Goal: Book appointment/travel/reservation

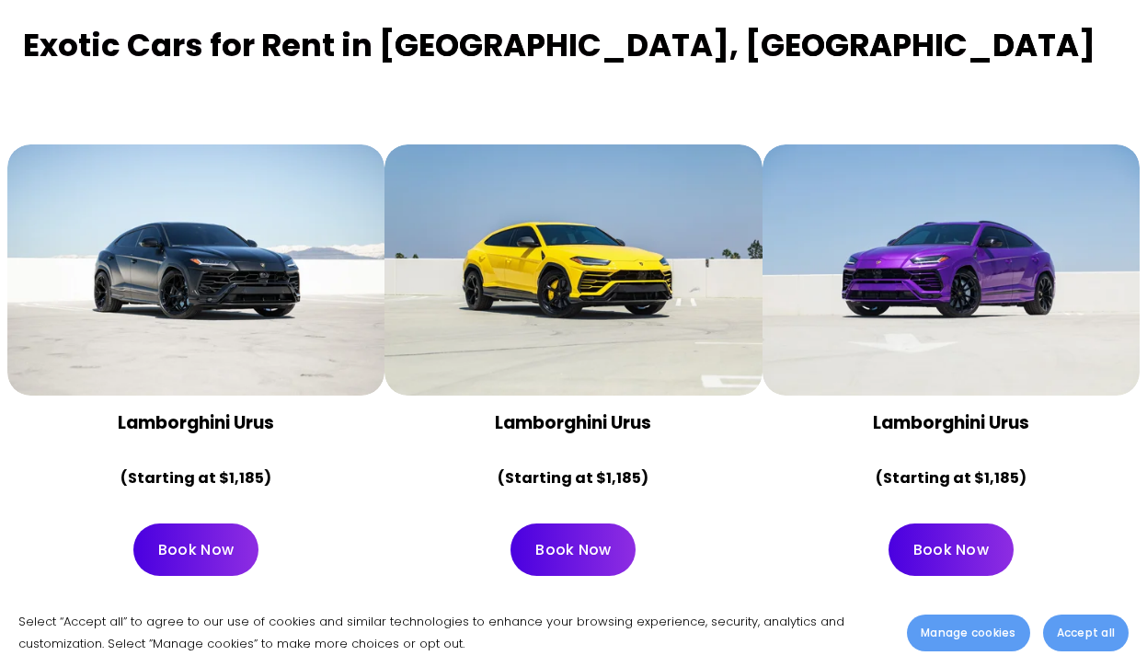
scroll to position [747, 0]
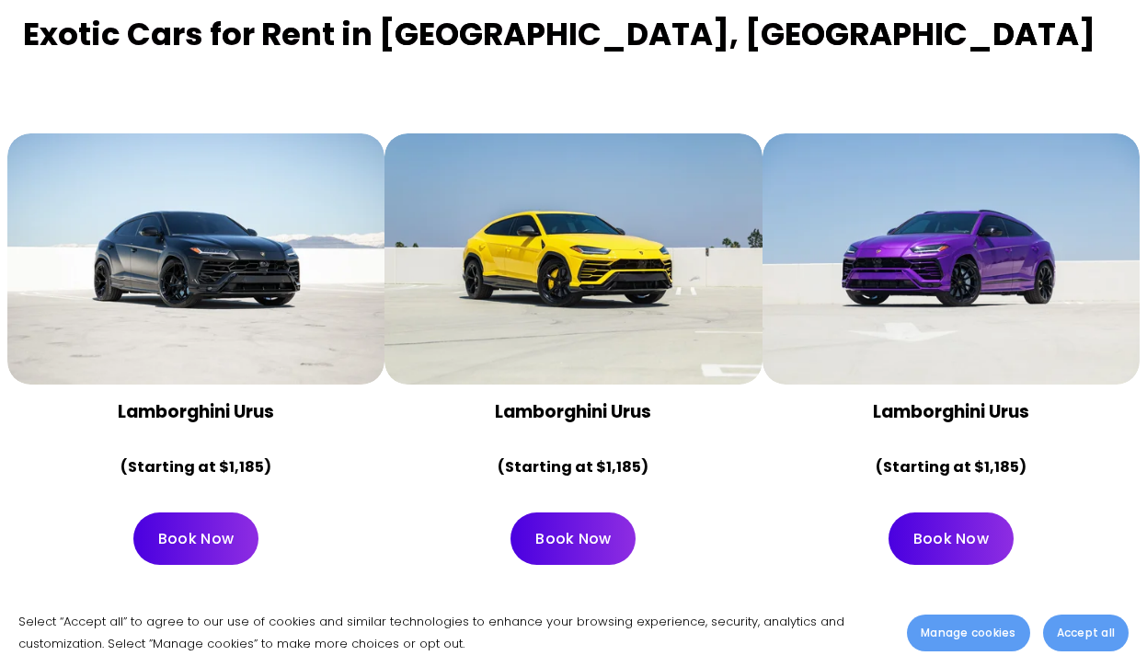
click at [948, 512] on link "Book Now" at bounding box center [950, 538] width 125 height 52
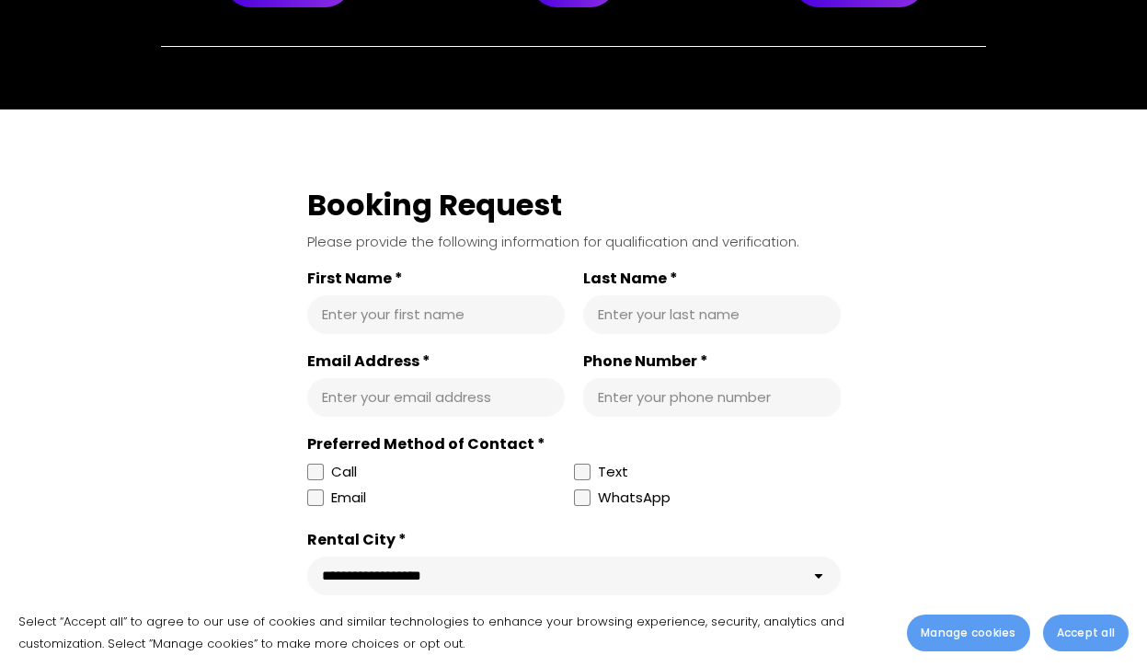
scroll to position [360, 0]
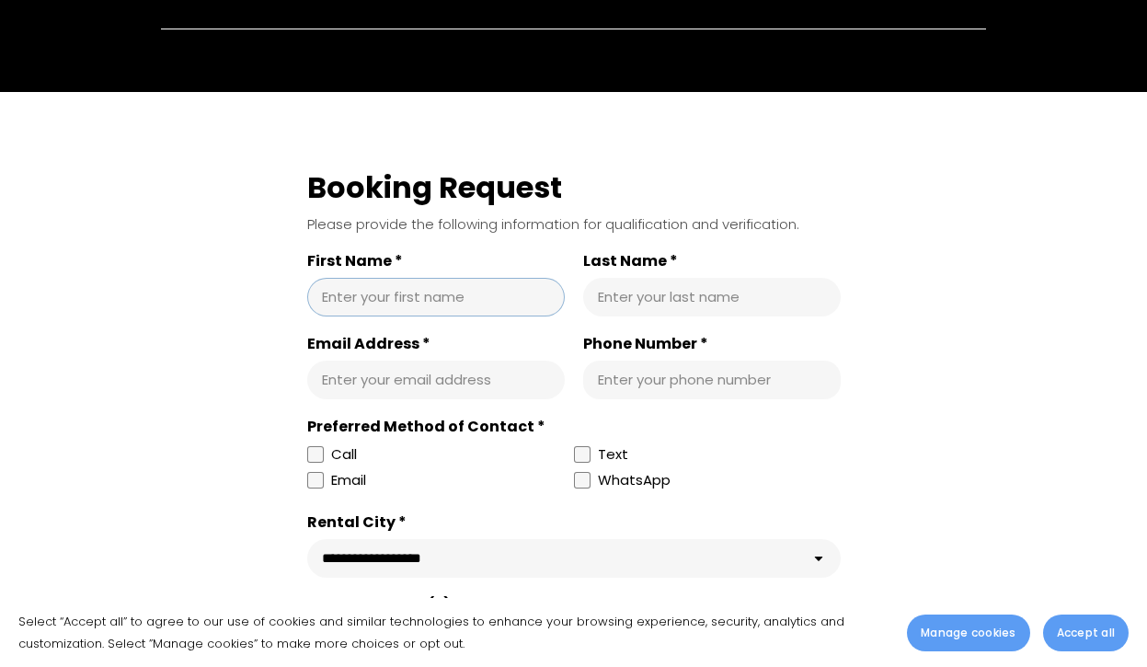
click at [425, 303] on input "First Name *" at bounding box center [436, 297] width 228 height 18
type input "*****"
type input "*******"
type input "**********"
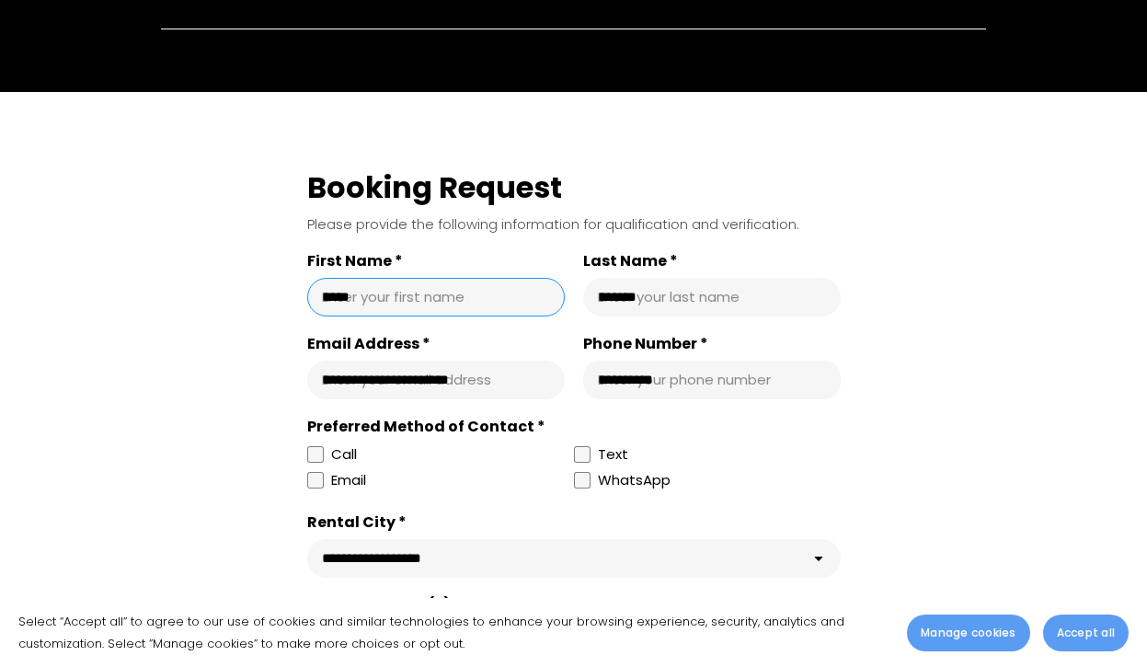
select select "**********"
click at [321, 444] on label "Call" at bounding box center [436, 454] width 259 height 22
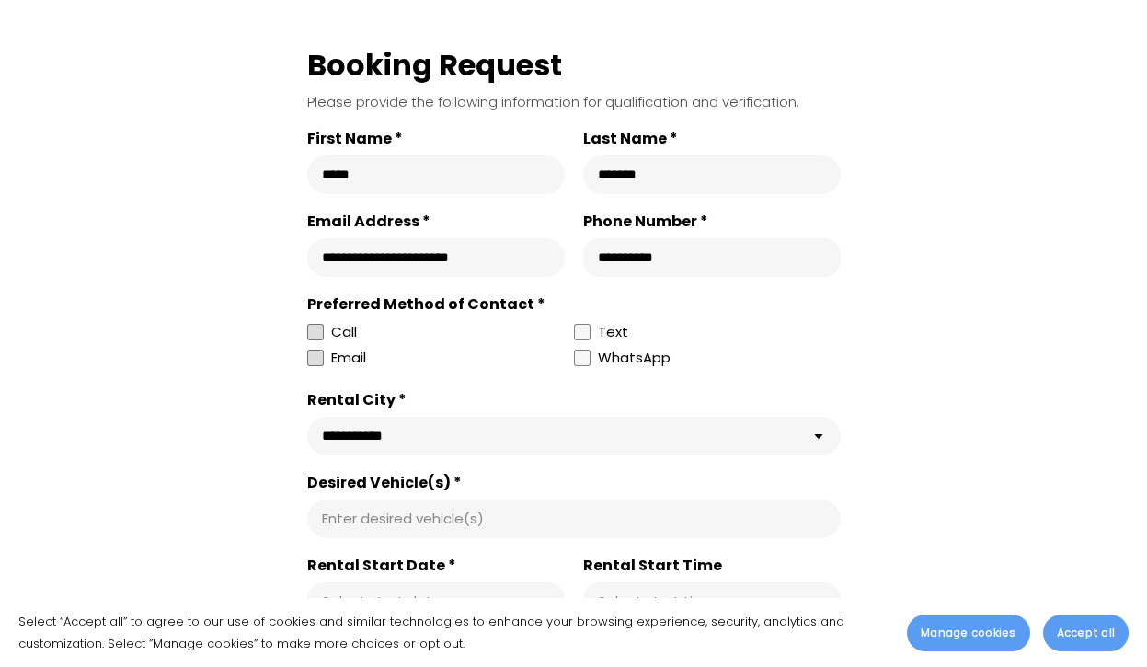
scroll to position [544, 0]
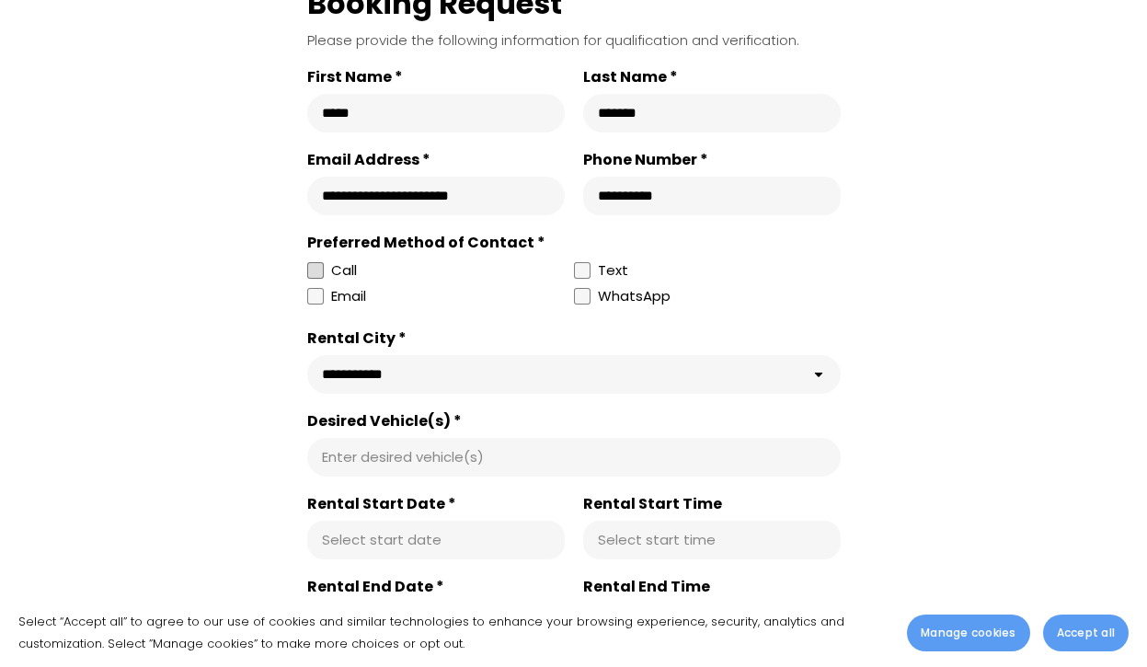
click at [526, 451] on input "Desired Vehicle(s) *" at bounding box center [574, 457] width 504 height 18
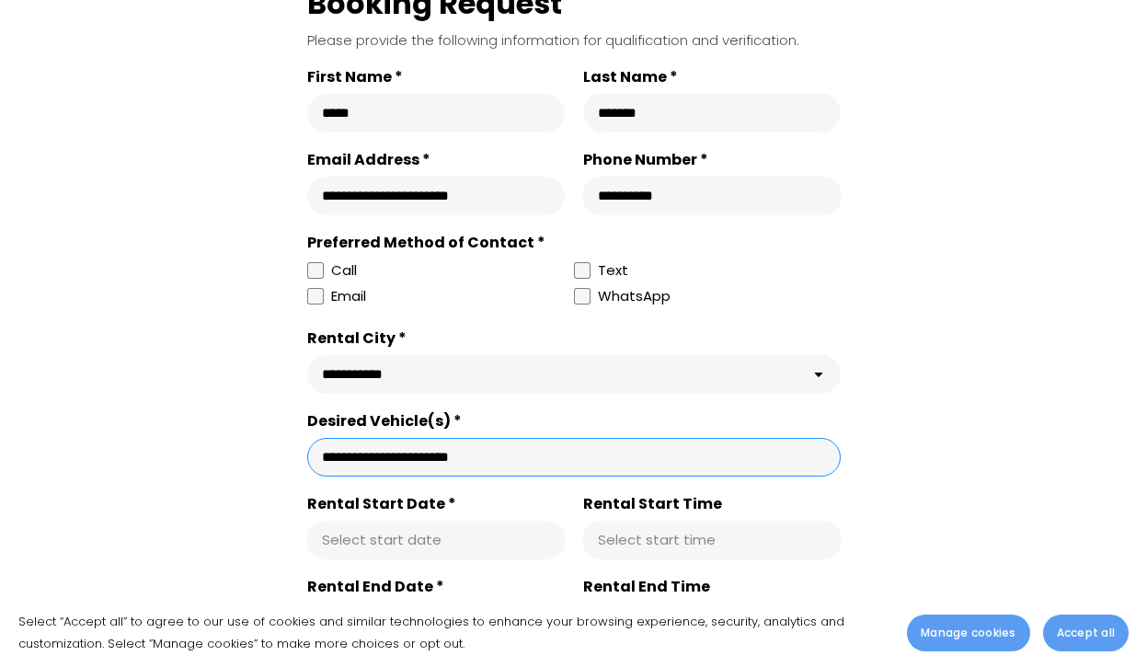
type input "**********"
click at [465, 532] on div "Select start date" at bounding box center [435, 539] width 257 height 39
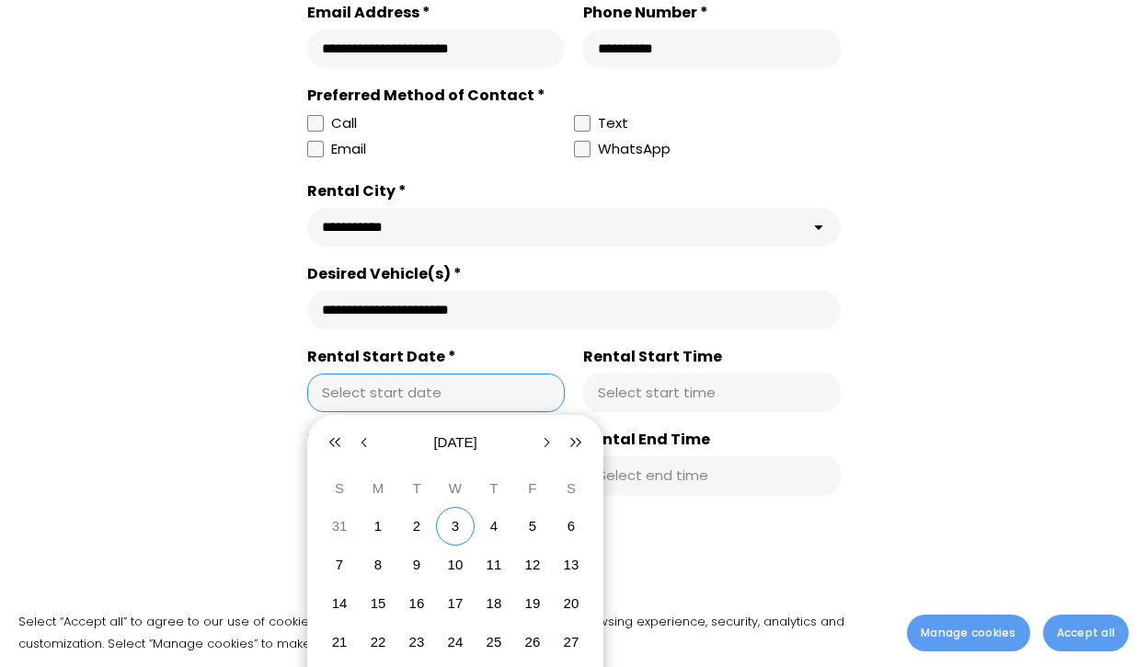
scroll to position [692, 0]
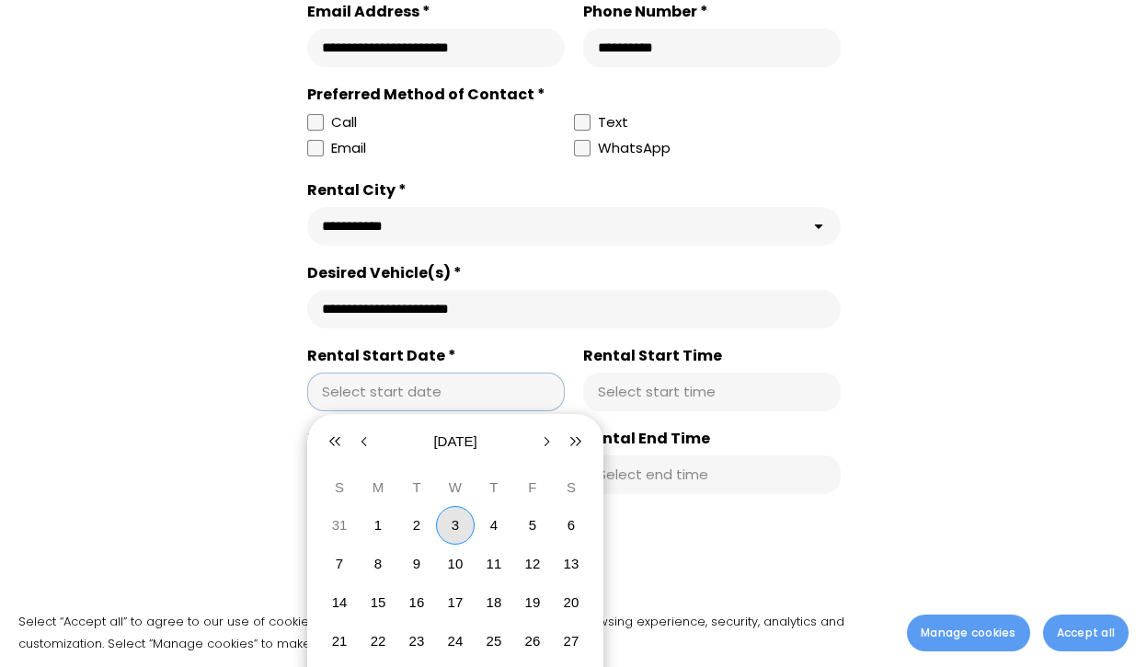
click at [450, 523] on button "3" at bounding box center [455, 525] width 39 height 39
type input "**********"
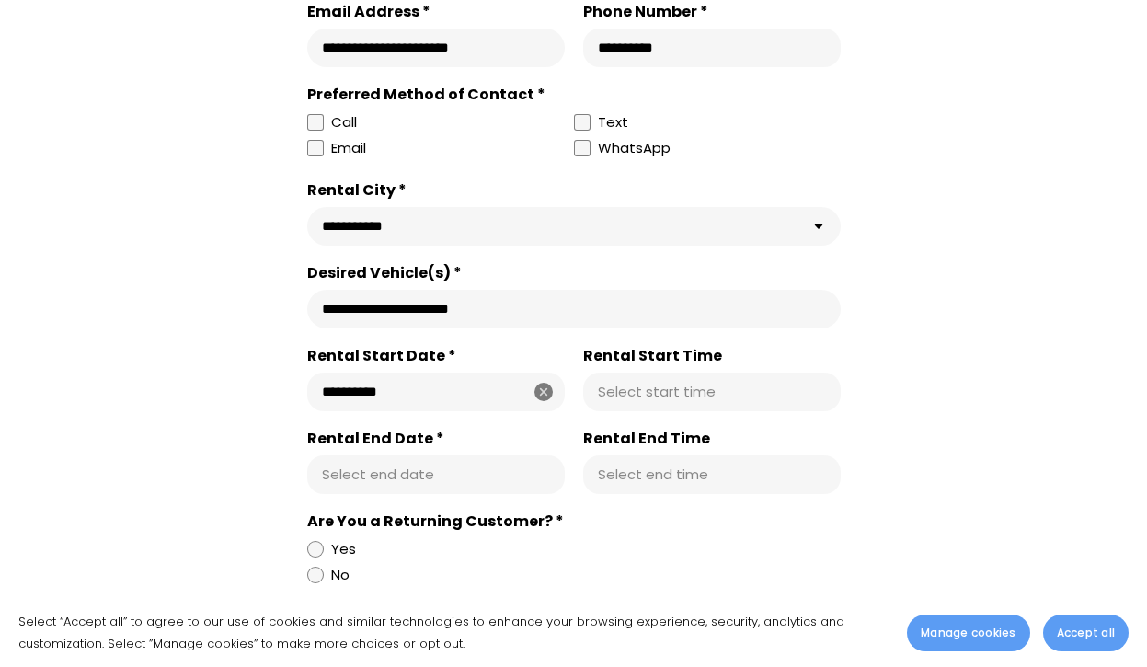
click at [674, 401] on div "Select start time" at bounding box center [711, 391] width 257 height 39
type input "********"
click at [424, 495] on div "Rental End Date * Select end date Rental End Time Select end time" at bounding box center [573, 470] width 533 height 83
click at [401, 376] on div "**********" at bounding box center [435, 391] width 257 height 39
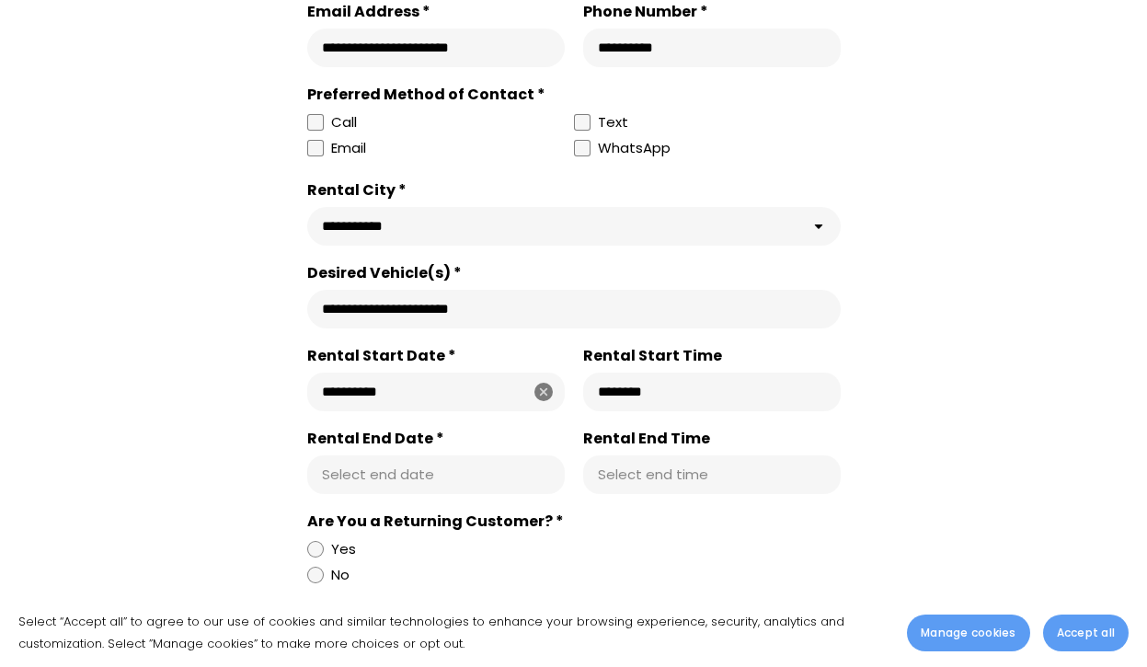
click at [425, 458] on div "Select end date" at bounding box center [435, 474] width 257 height 39
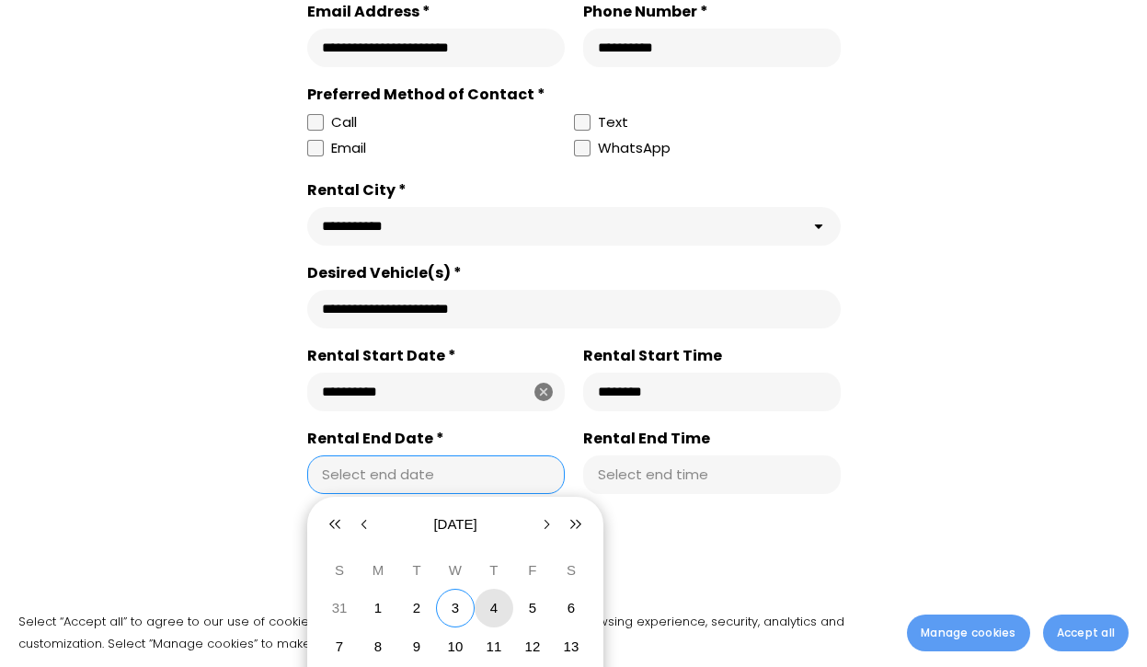
click at [492, 607] on abbr "4" at bounding box center [493, 608] width 7 height 16
type input "**********"
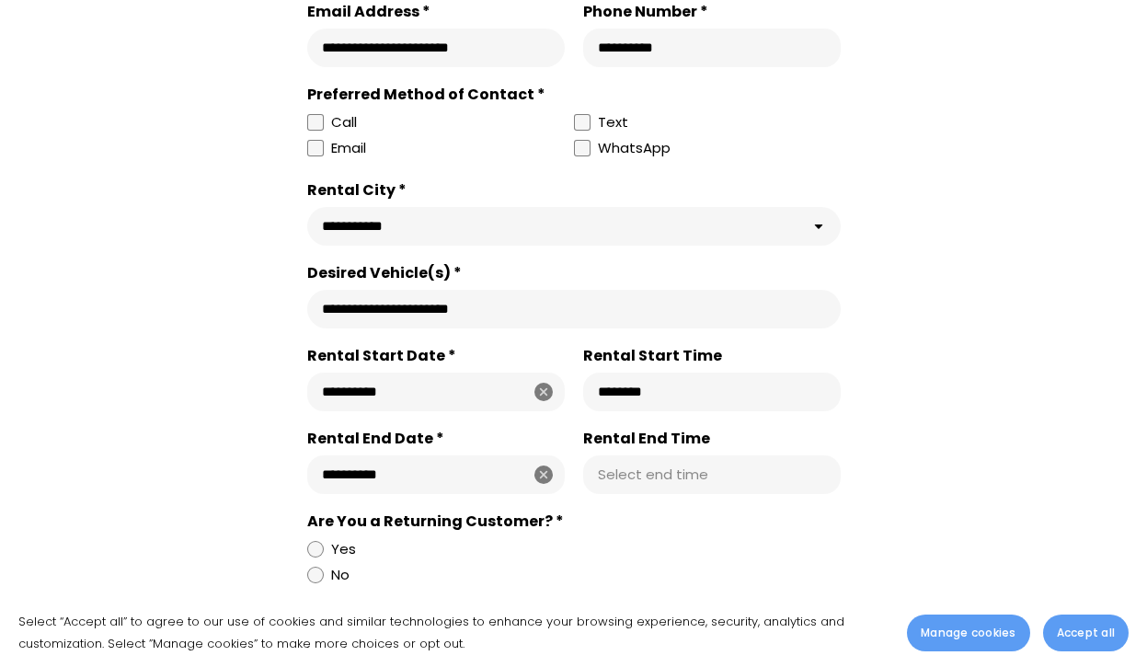
click at [644, 474] on input "Rental End Time" at bounding box center [712, 474] width 228 height 18
type input "********"
click at [649, 553] on label "Yes" at bounding box center [570, 549] width 526 height 22
click at [318, 571] on div at bounding box center [315, 574] width 17 height 17
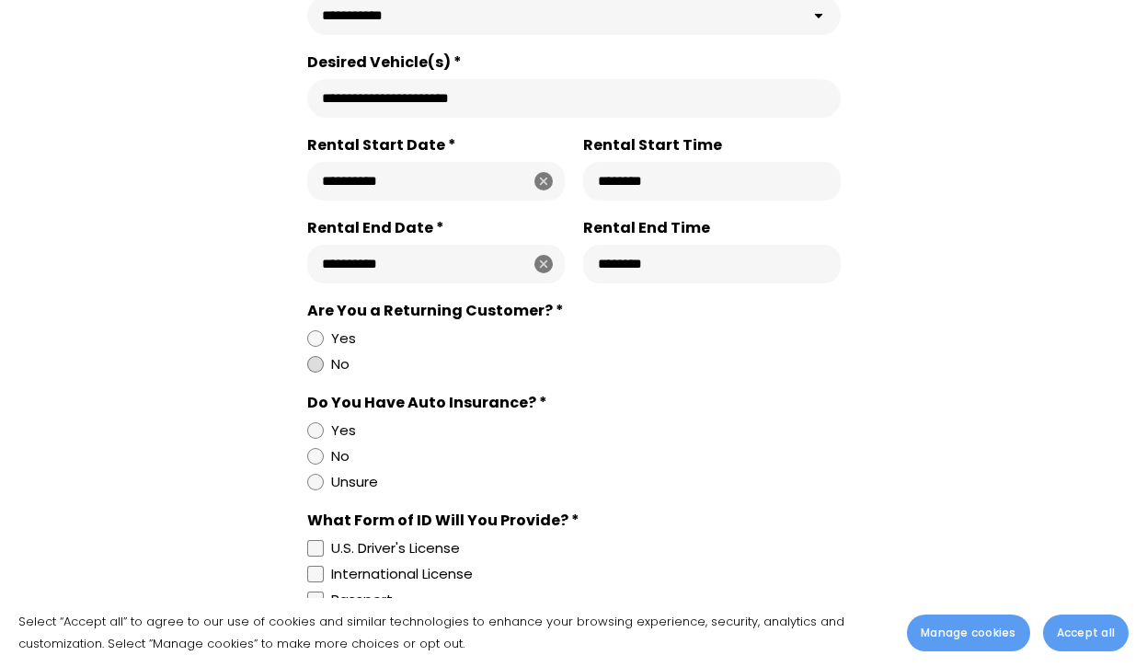
scroll to position [904, 0]
click at [320, 432] on div at bounding box center [315, 429] width 17 height 17
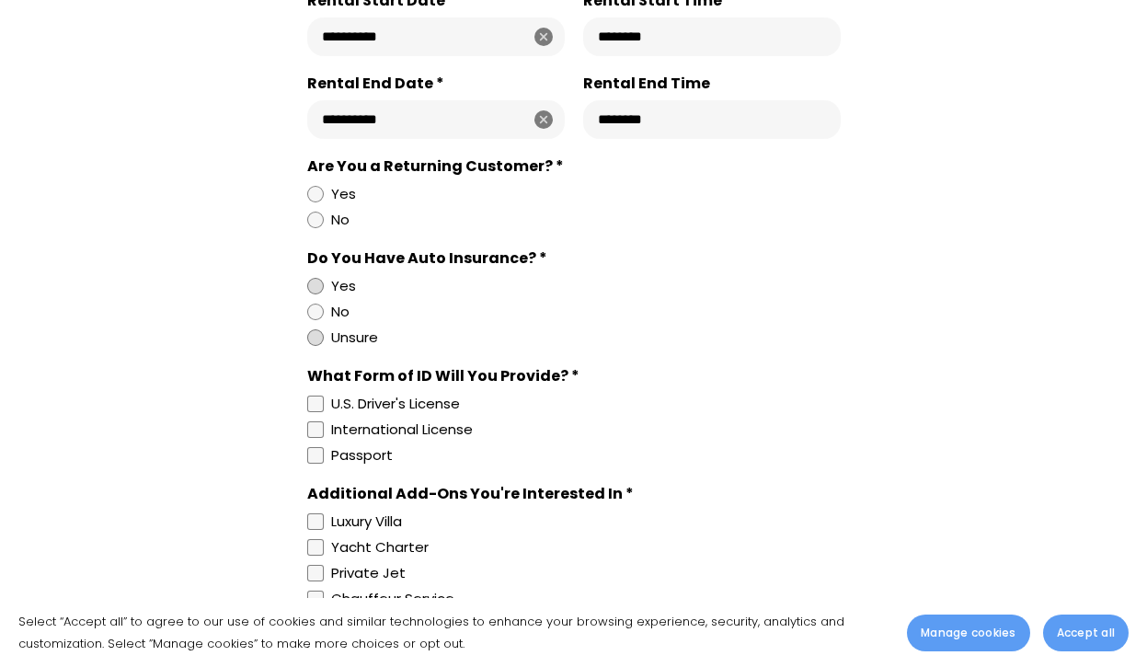
scroll to position [1070, 0]
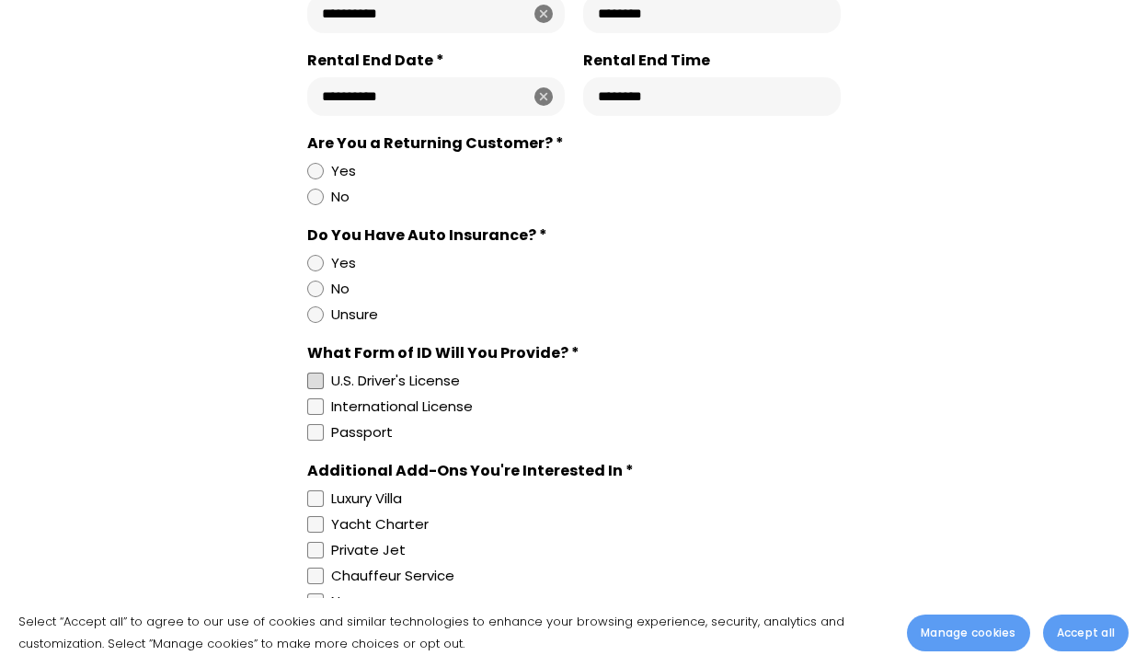
click at [315, 381] on div at bounding box center [315, 380] width 17 height 17
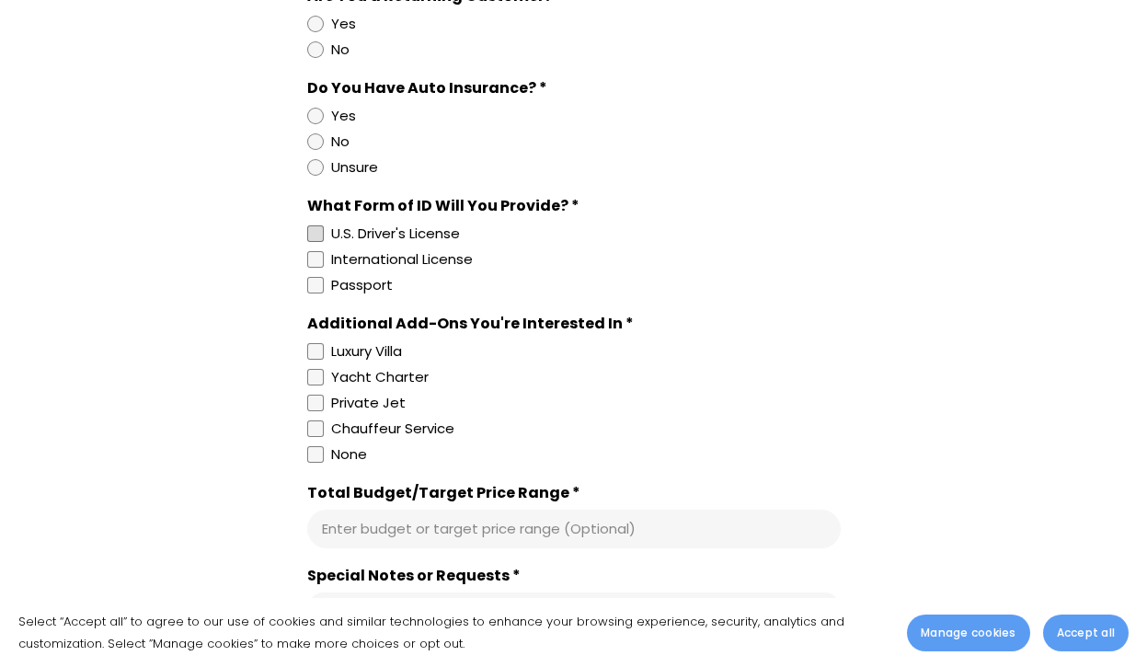
scroll to position [1218, 0]
click at [312, 455] on div at bounding box center [315, 453] width 17 height 17
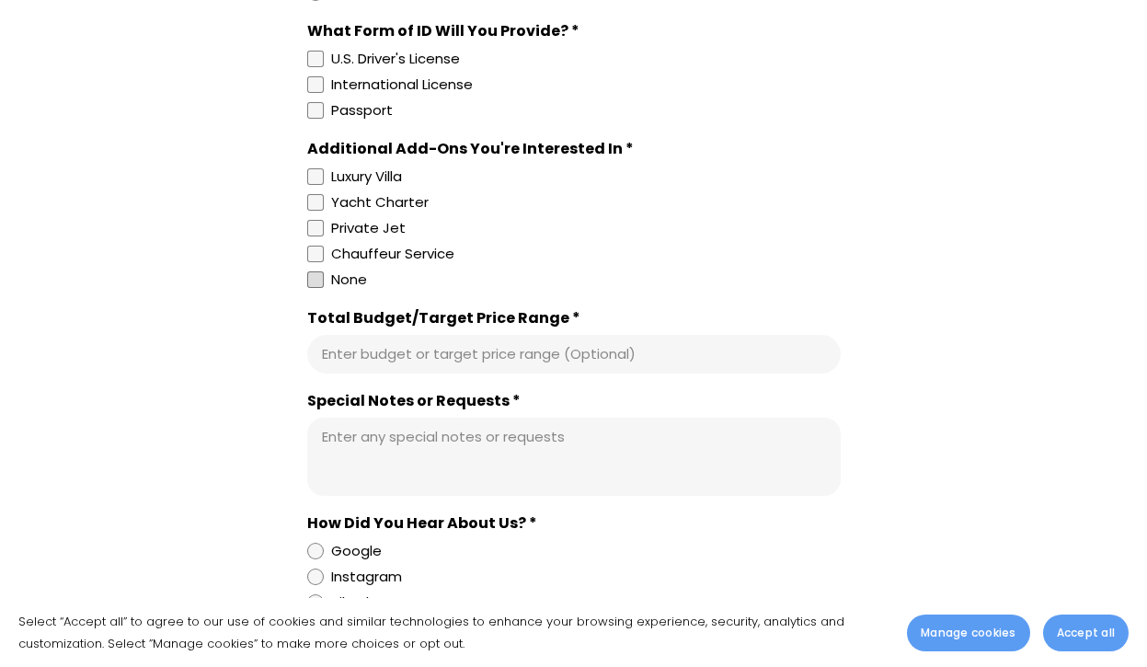
scroll to position [1393, 0]
click at [491, 360] on input "Total Budget/Target Price Range *" at bounding box center [574, 353] width 504 height 18
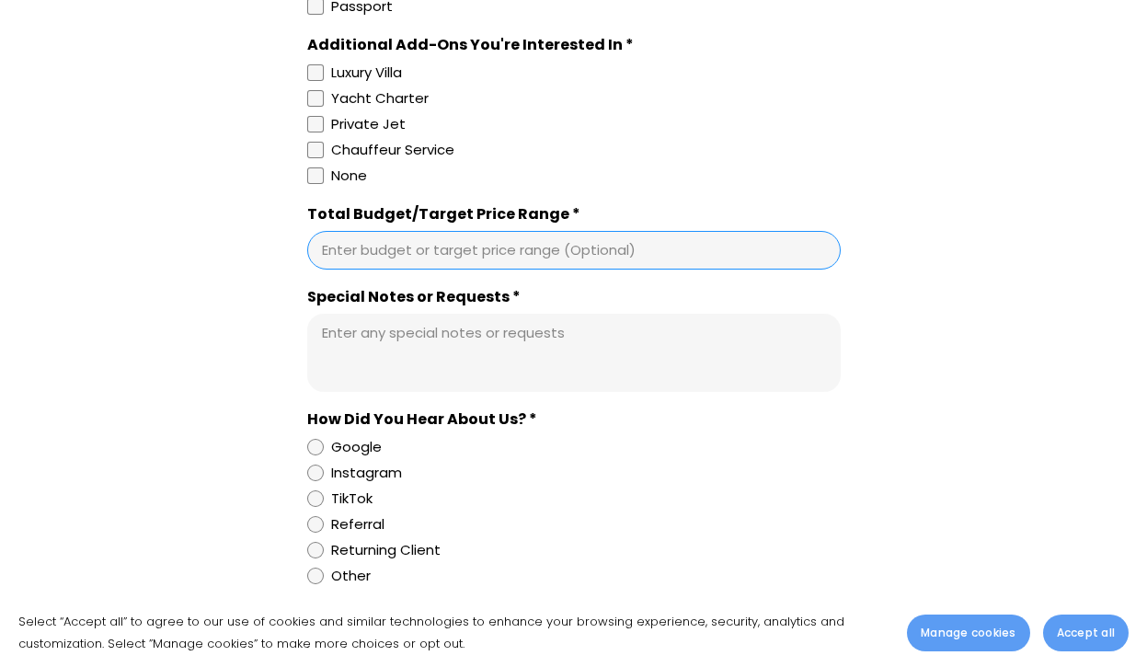
scroll to position [1497, 0]
click at [509, 378] on textarea "Special Notes or Requests *" at bounding box center [574, 352] width 504 height 58
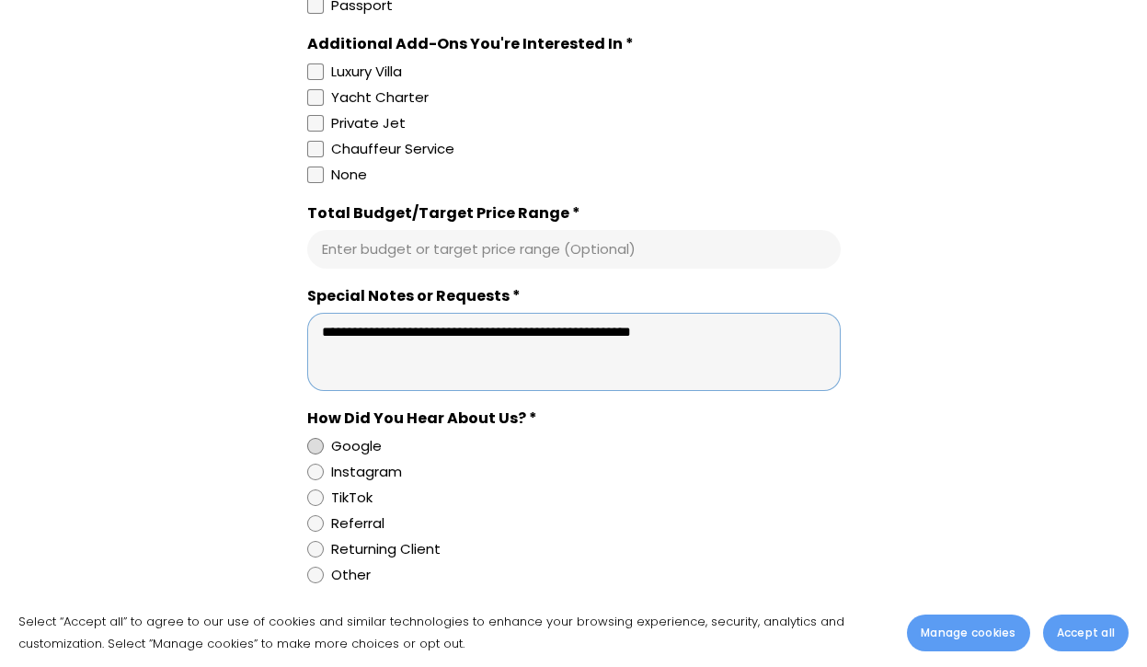
click at [309, 438] on div at bounding box center [315, 446] width 17 height 17
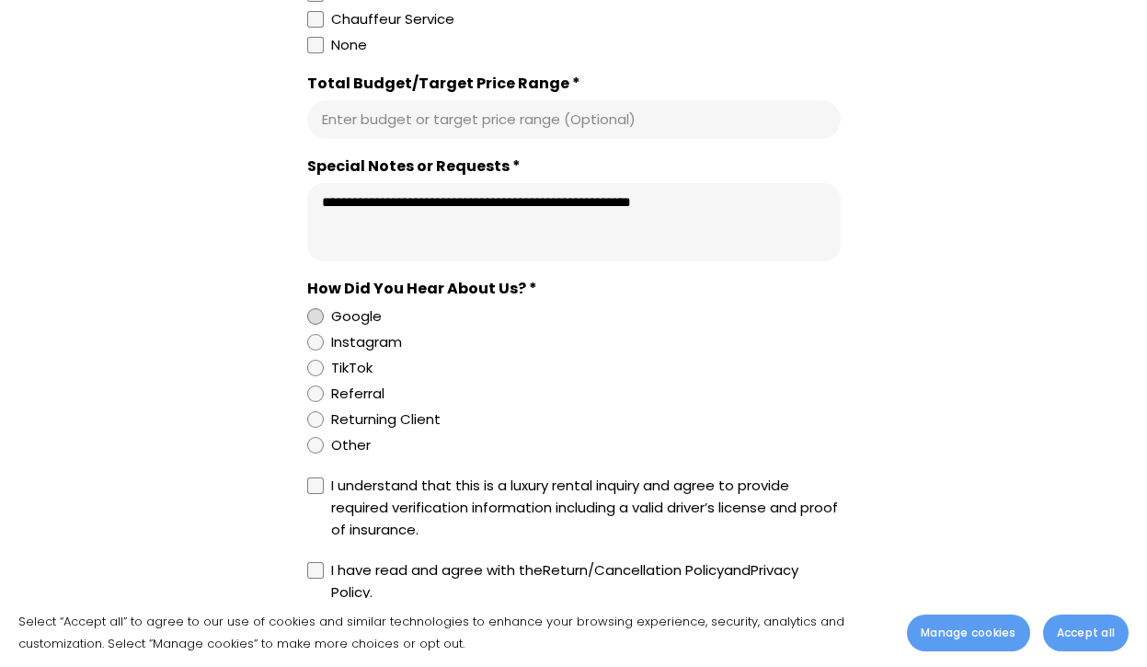
scroll to position [1655, 0]
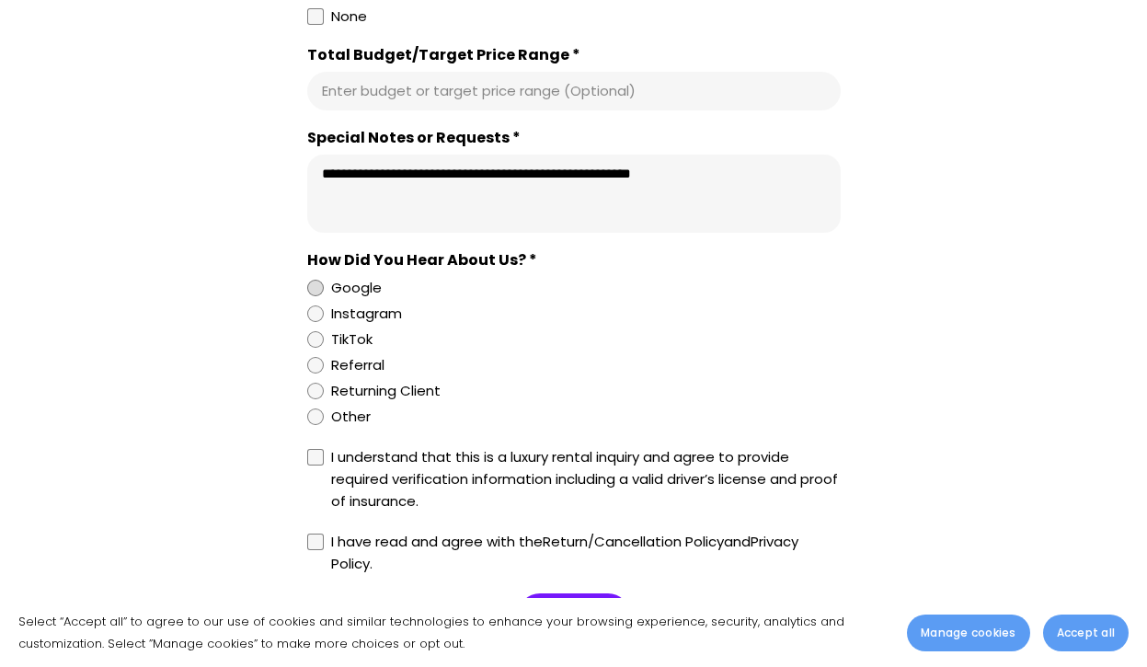
click at [552, 173] on textarea "**********" at bounding box center [574, 194] width 504 height 58
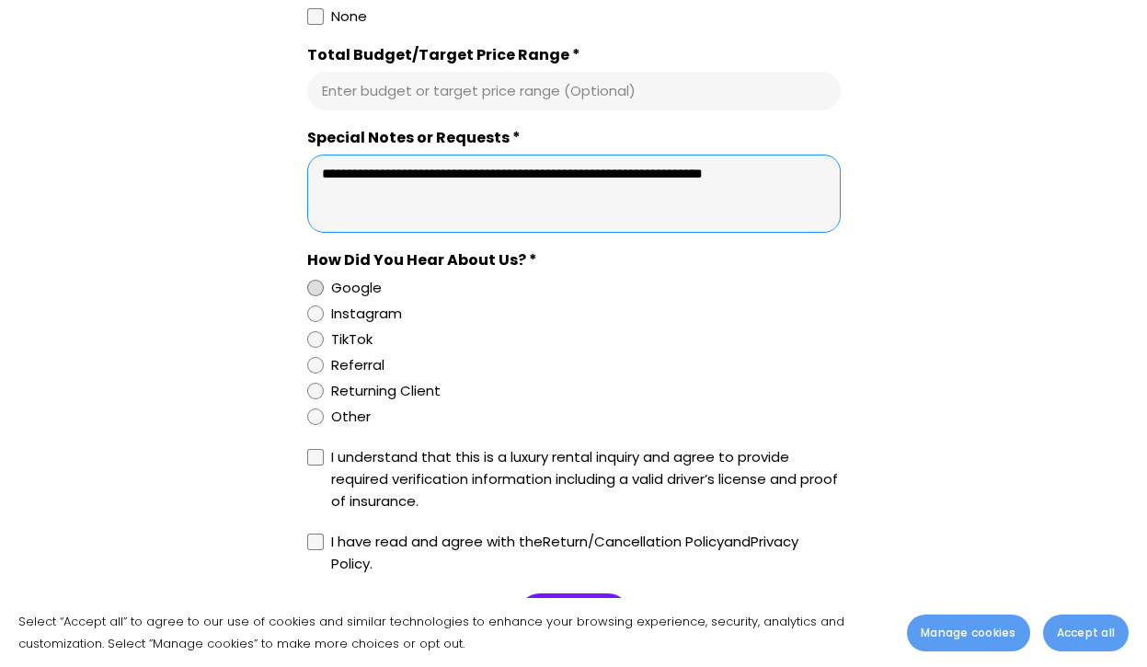
type textarea "**********"
click at [815, 295] on label "Google" at bounding box center [570, 288] width 526 height 22
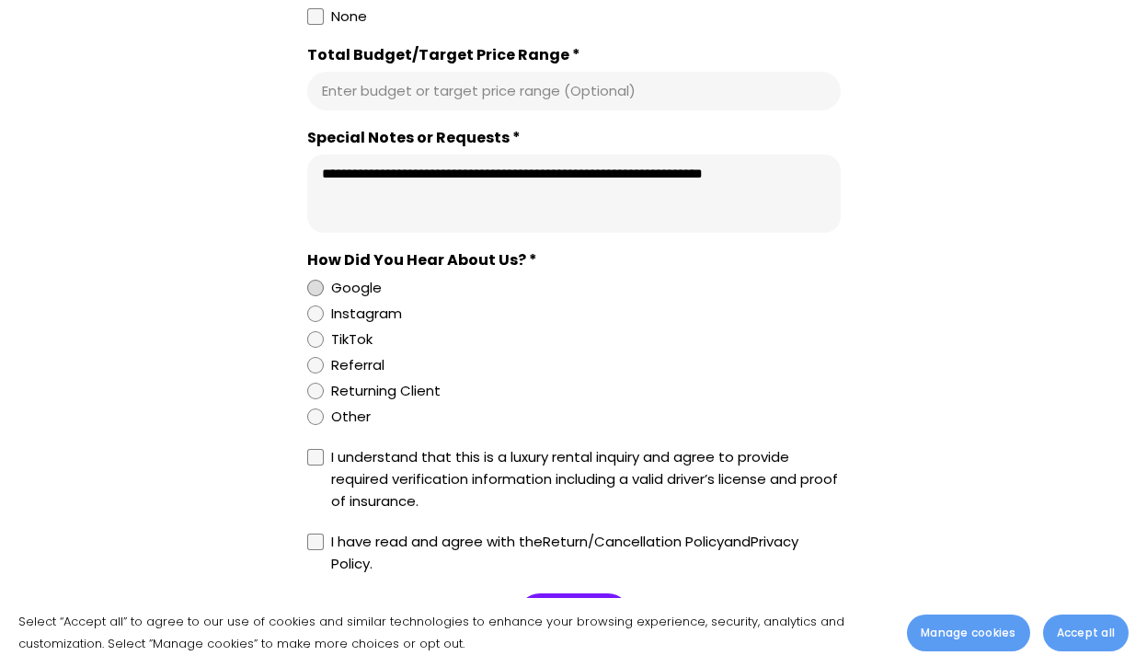
scroll to position [1973, 0]
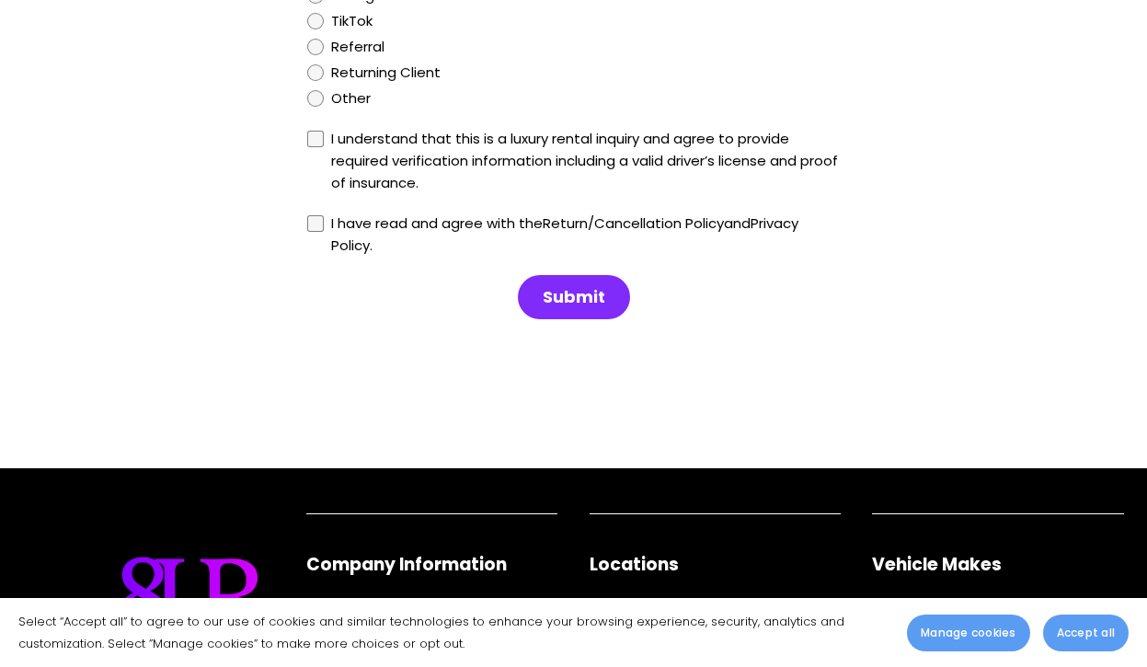
click at [565, 306] on span "Submit" at bounding box center [574, 297] width 63 height 22
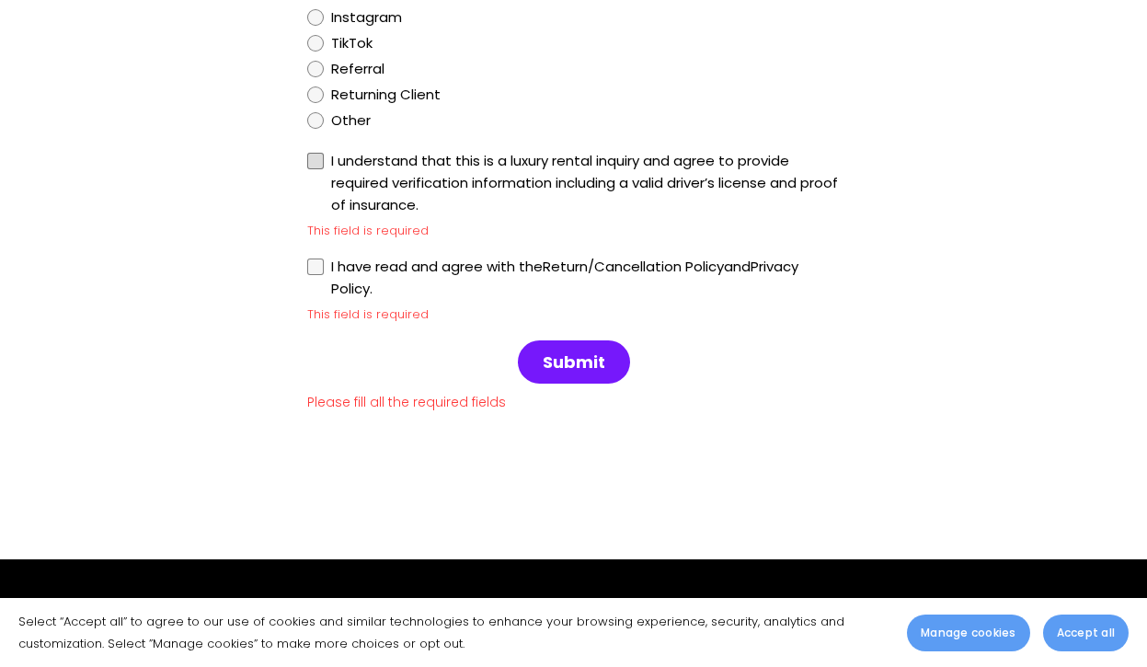
click at [313, 165] on div at bounding box center [315, 161] width 17 height 17
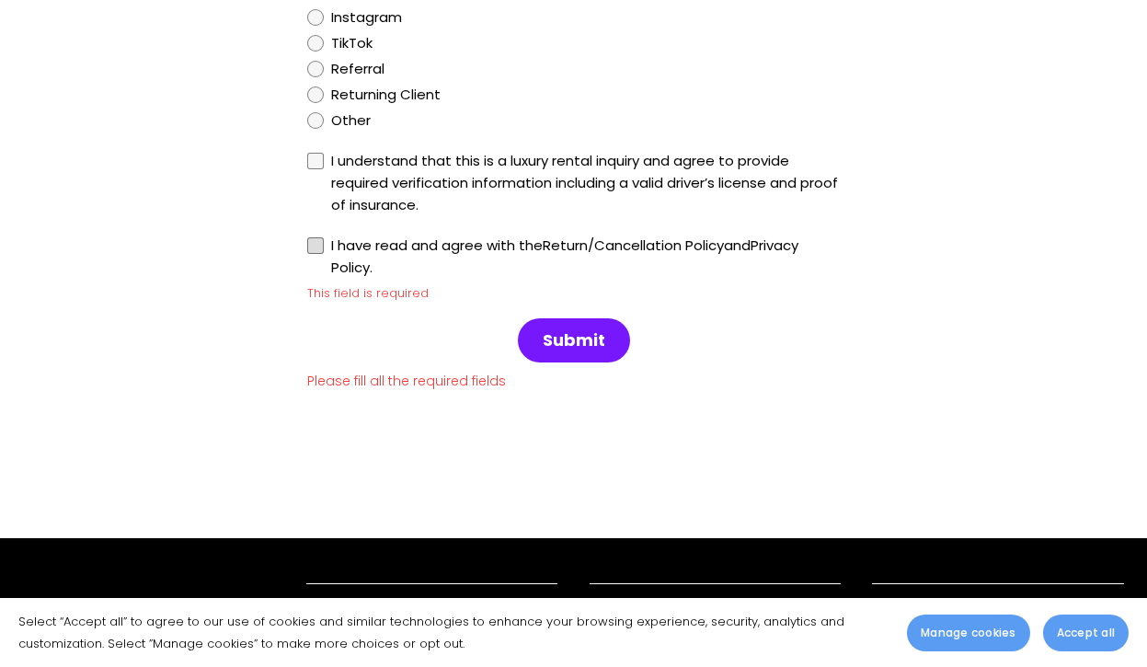
click at [310, 251] on div at bounding box center [315, 245] width 17 height 17
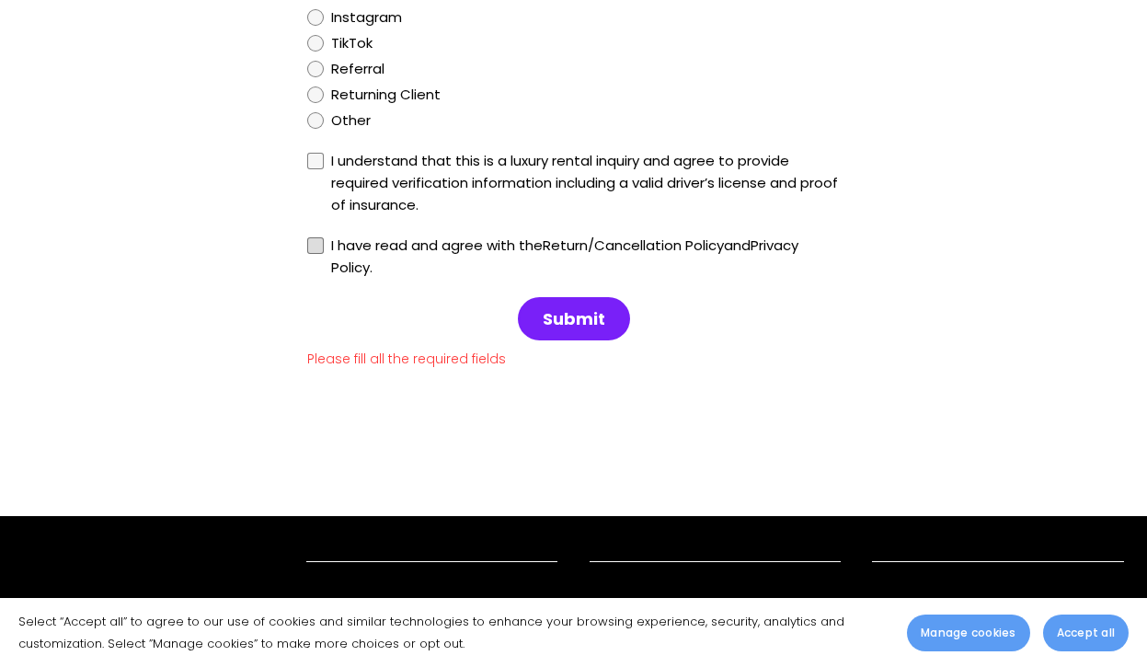
click at [581, 321] on span "Submit" at bounding box center [574, 319] width 63 height 22
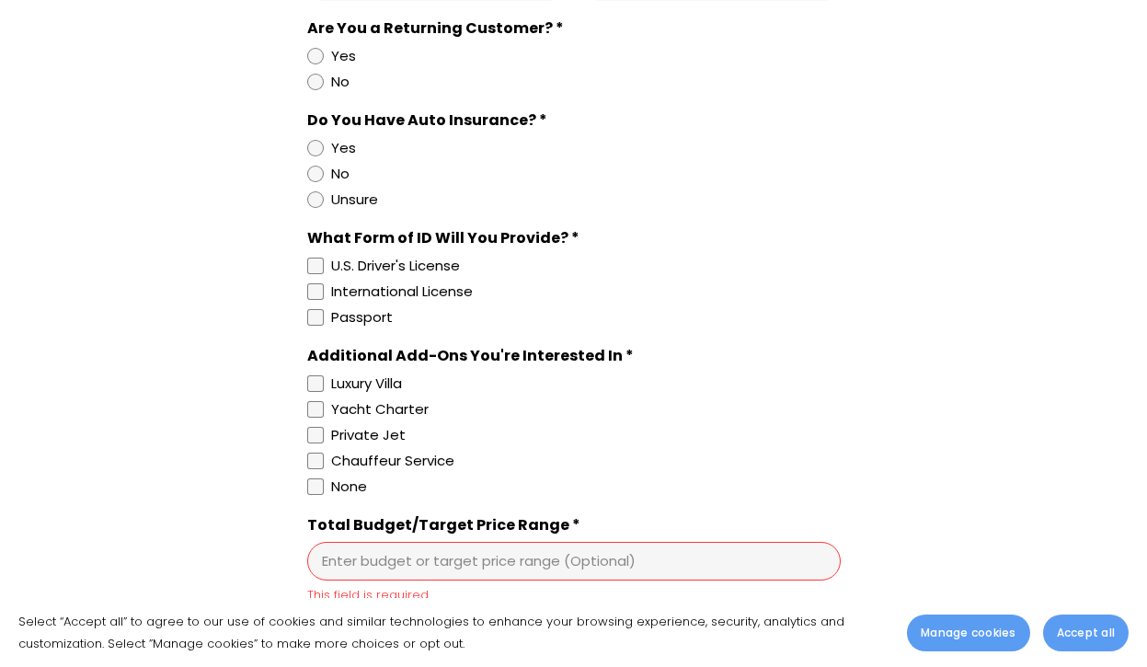
scroll to position [1304, 0]
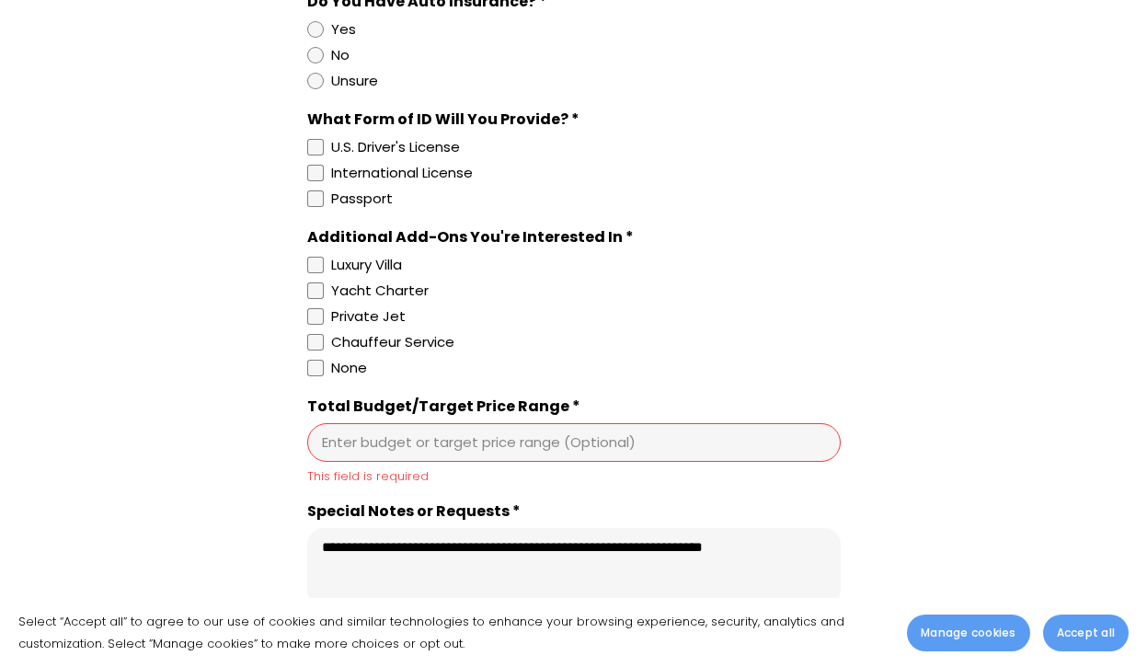
click at [523, 451] on div "Enter budget or target price range (Optional)" at bounding box center [573, 442] width 533 height 39
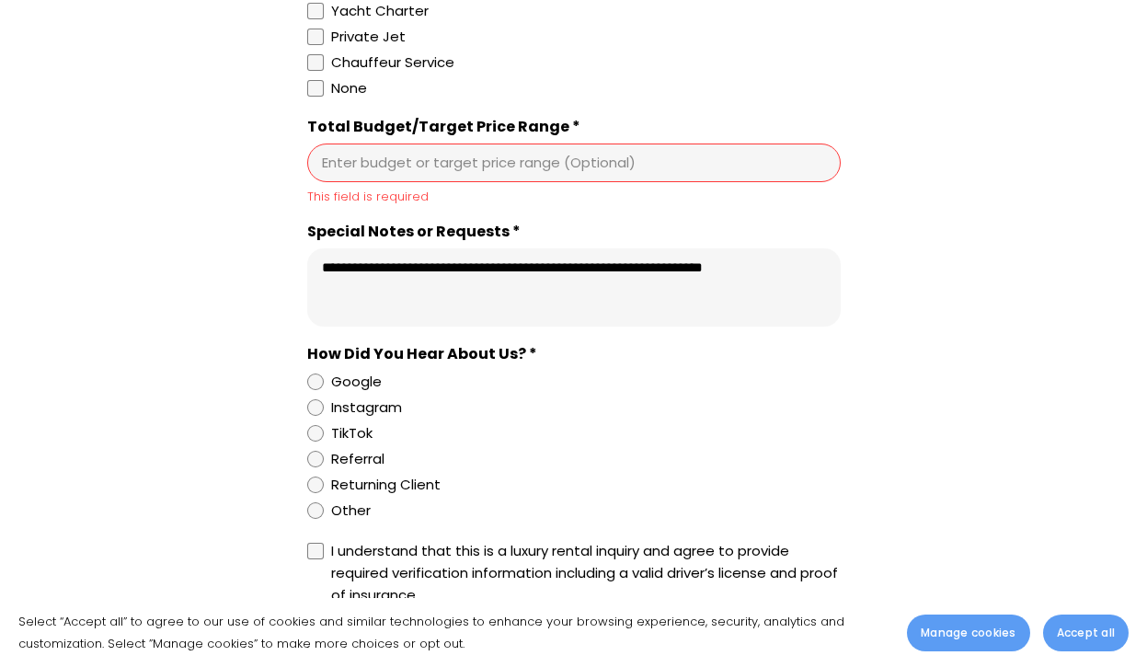
scroll to position [1583, 0]
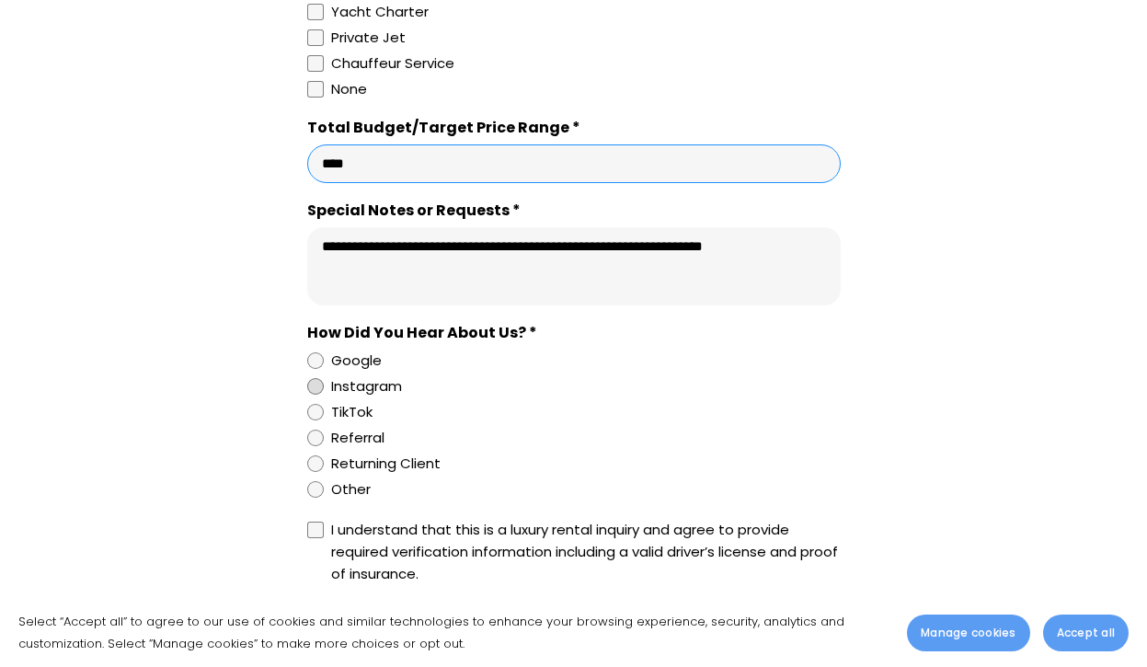
click at [781, 395] on label "Instagram" at bounding box center [570, 386] width 526 height 22
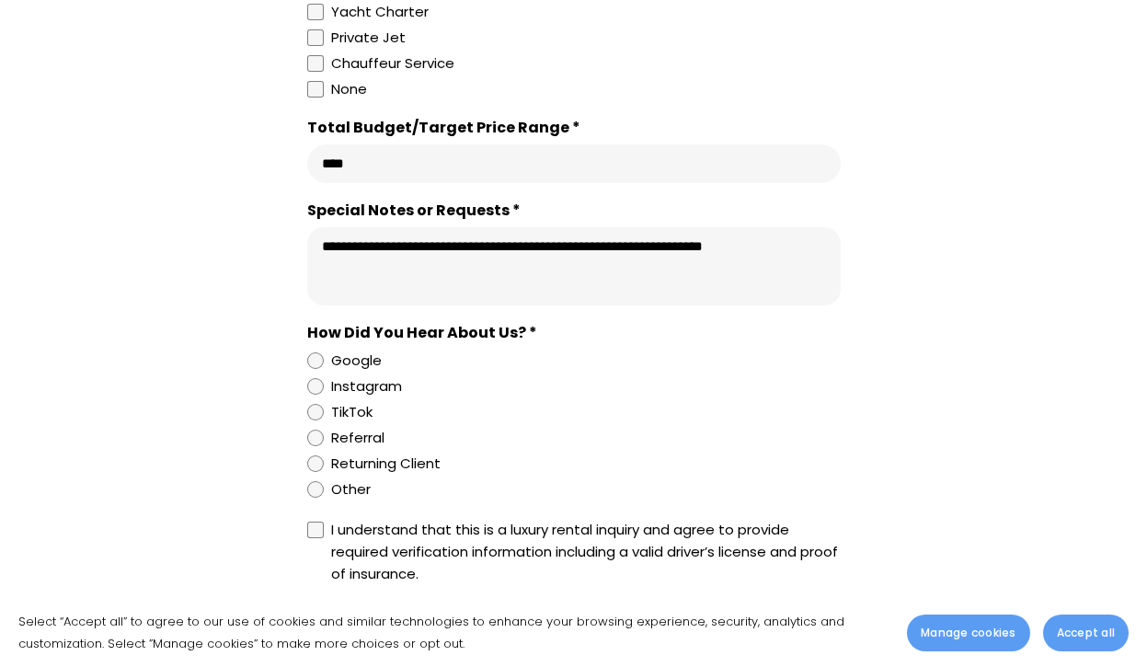
click at [316, 163] on div at bounding box center [573, 163] width 533 height 39
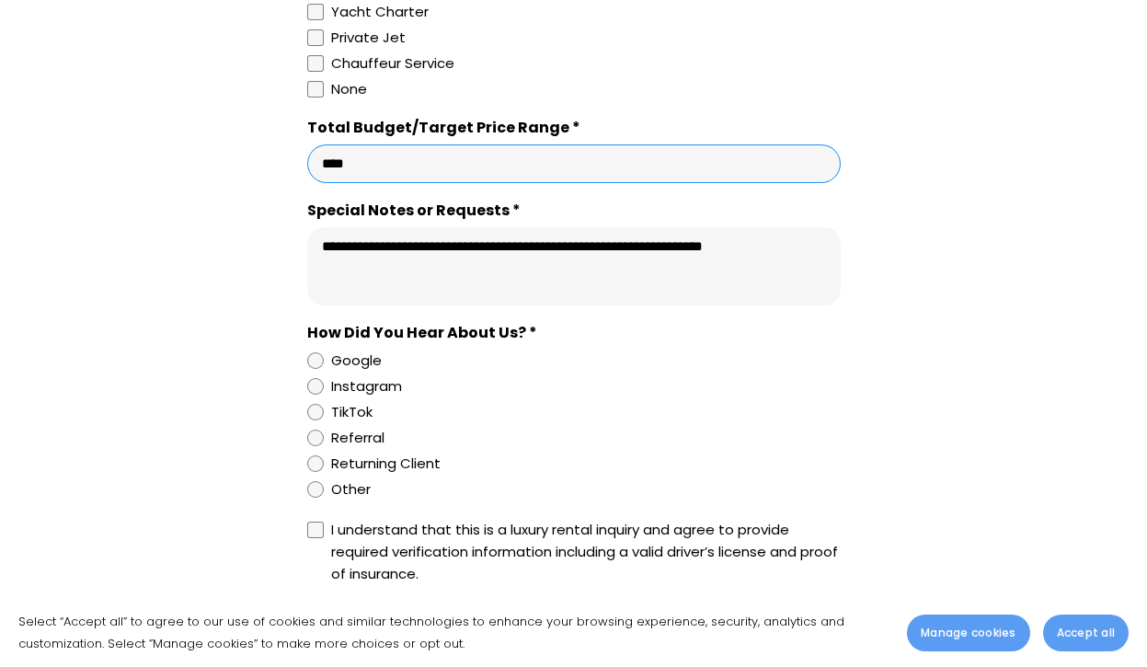
click at [316, 162] on div at bounding box center [573, 163] width 533 height 39
click at [318, 162] on div at bounding box center [573, 163] width 533 height 39
click at [322, 162] on input "Total Budget/Target Price Range *" at bounding box center [574, 163] width 504 height 18
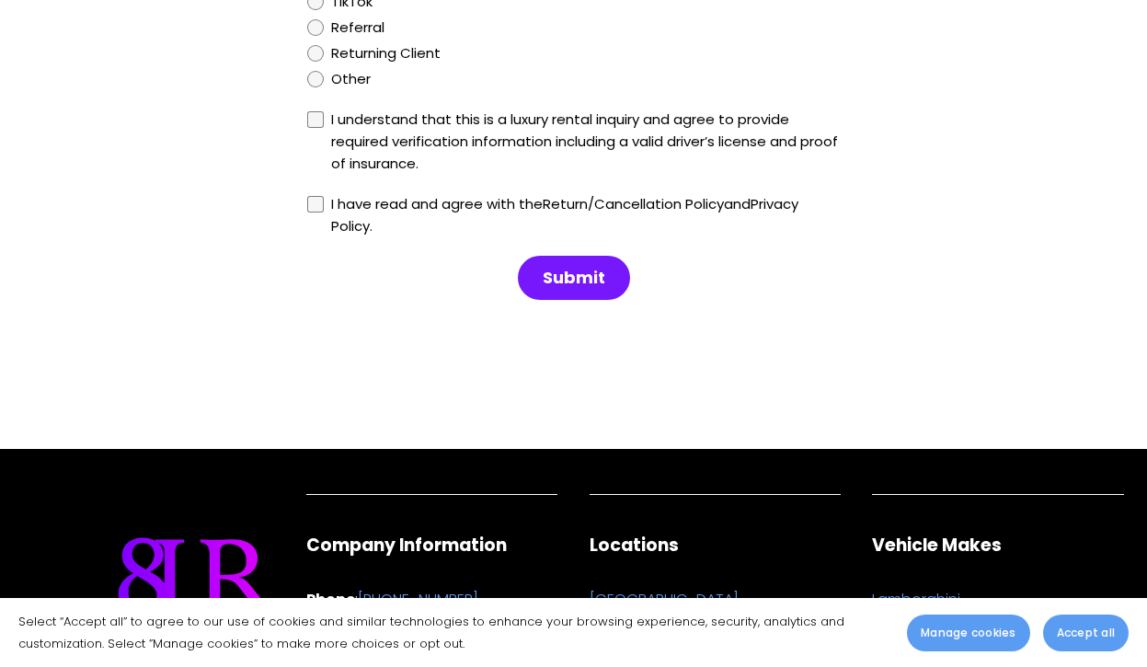
scroll to position [1994, 0]
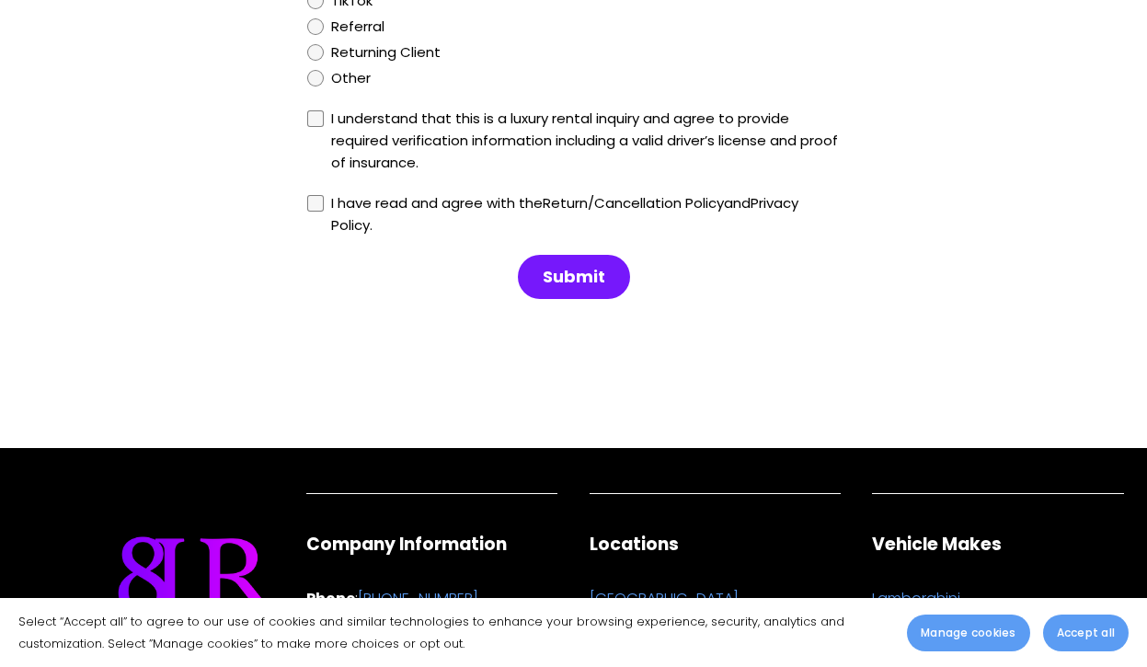
type input "*****"
click at [569, 289] on span "Submit" at bounding box center [574, 277] width 109 height 40
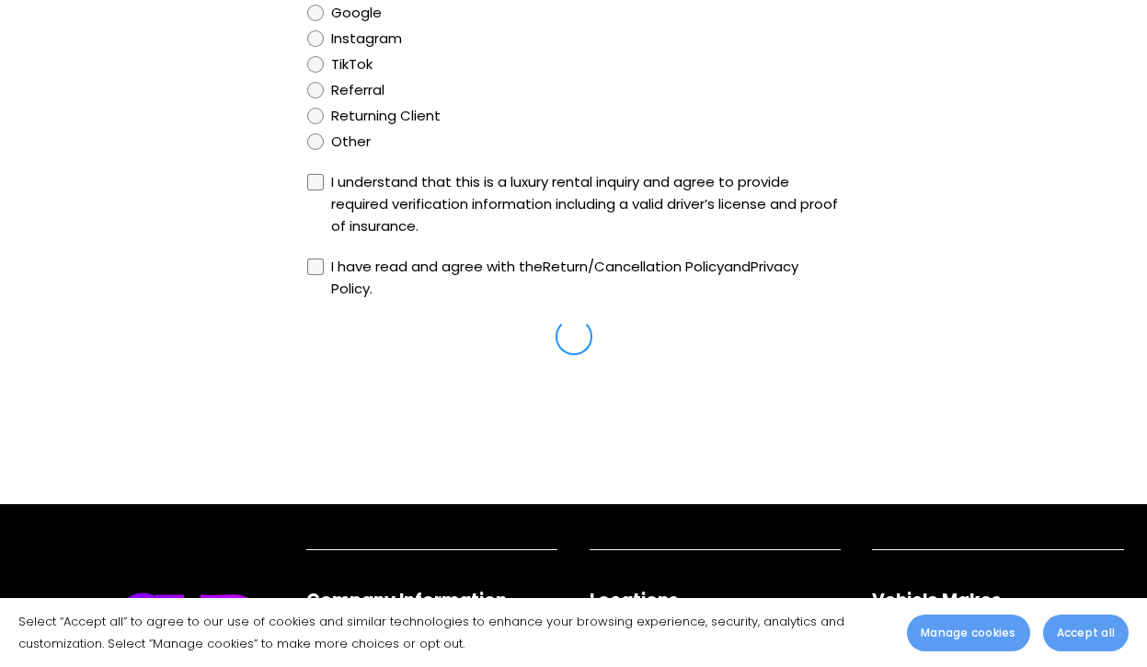
select select "Rental City *"
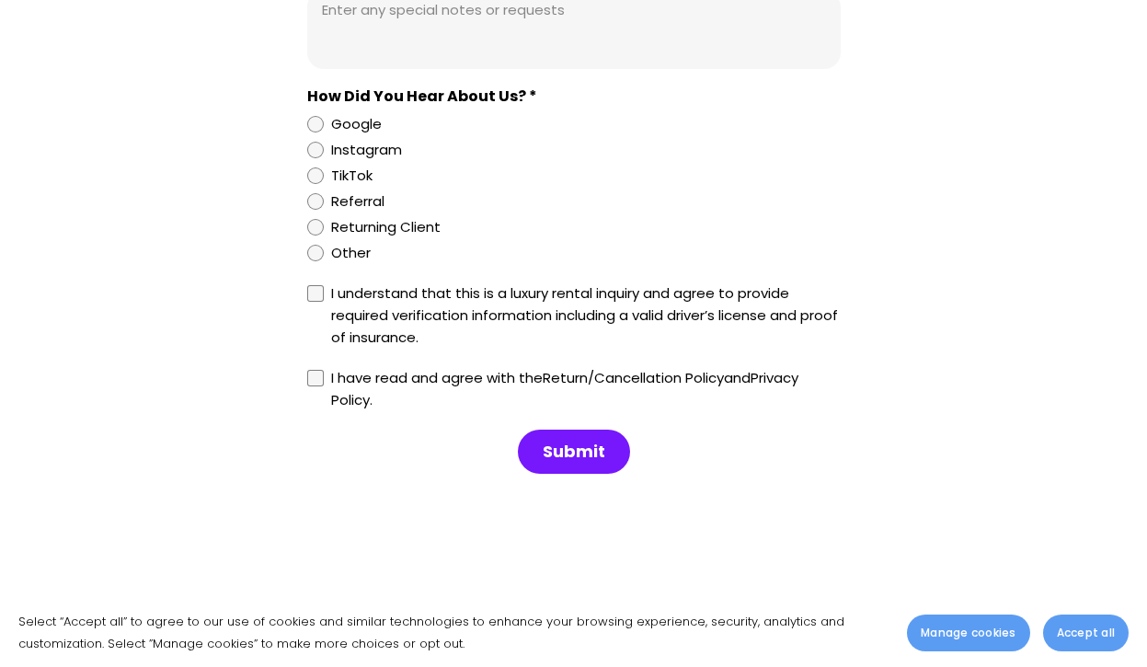
scroll to position [1545, 0]
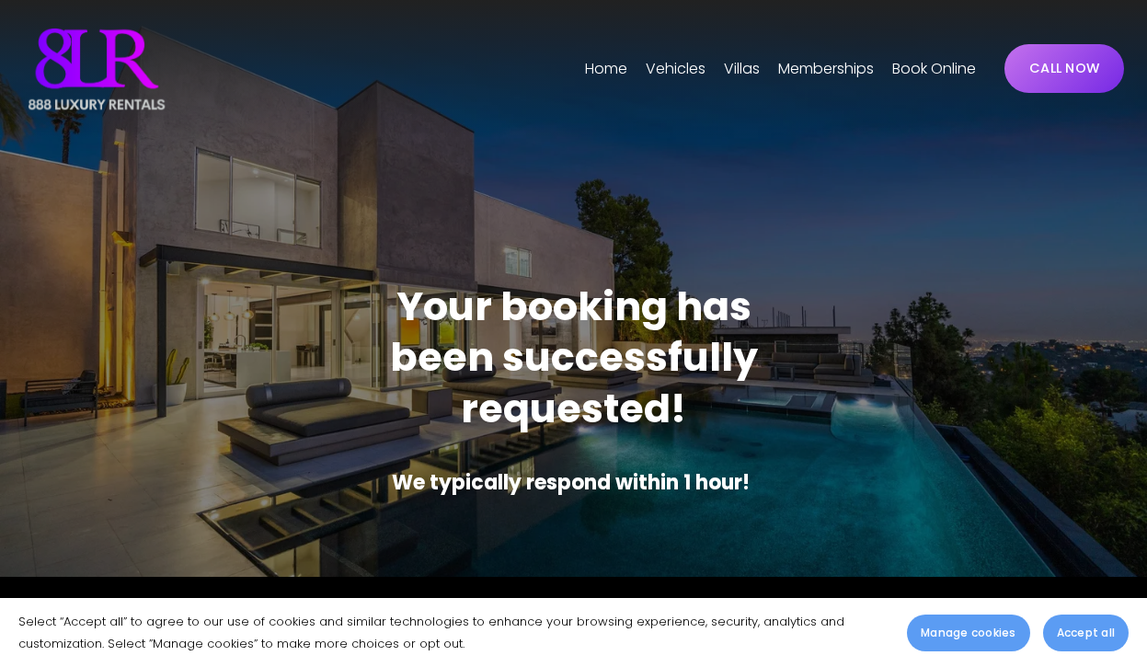
click at [670, 62] on span "Vehicles" at bounding box center [676, 69] width 60 height 27
click at [0, 0] on div "Los Angeles Phoenix Miami" at bounding box center [0, 0] width 0 height 0
click at [0, 0] on span "[GEOGRAPHIC_DATA]" at bounding box center [0, 0] width 0 height 0
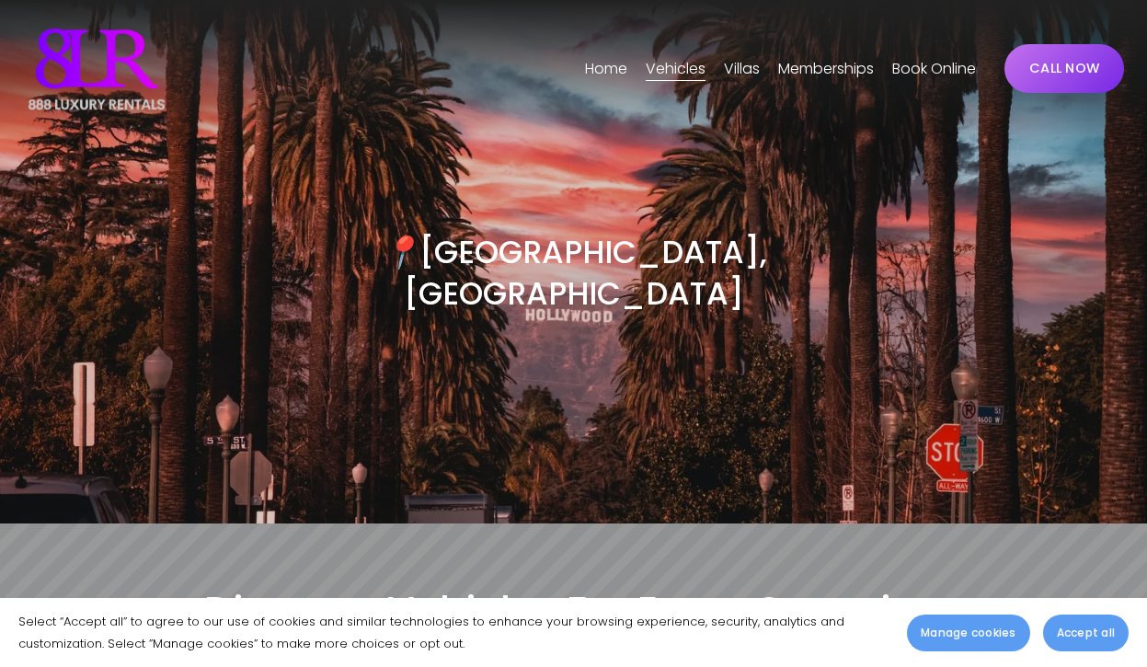
click at [1038, 63] on link "CALL NOW" at bounding box center [1064, 68] width 120 height 49
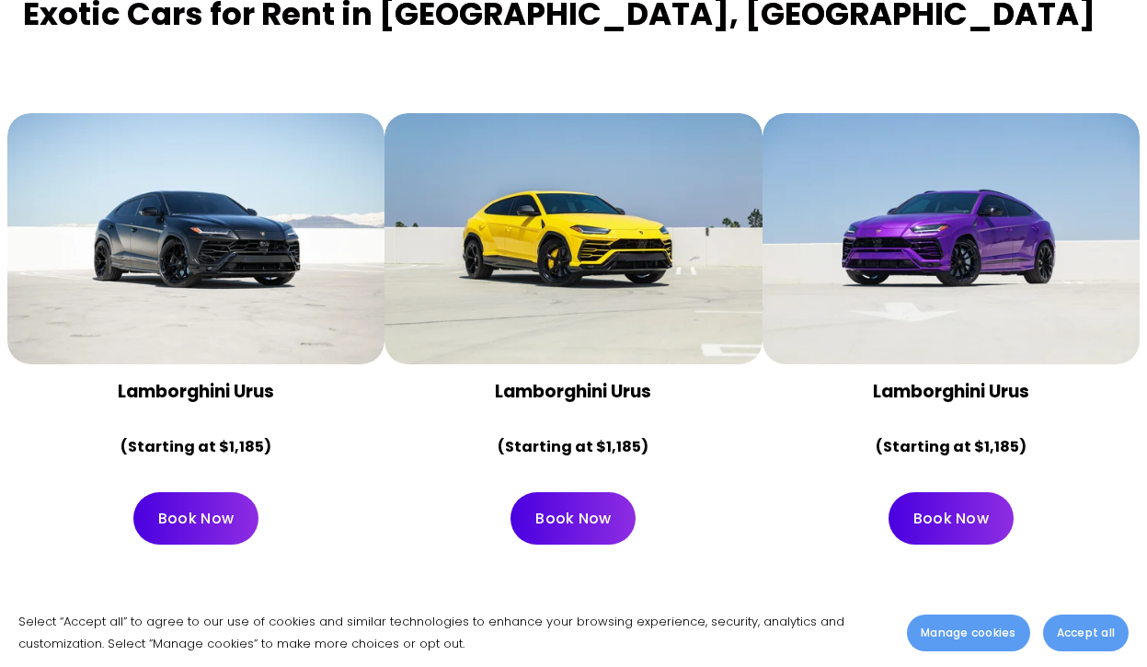
scroll to position [782, 0]
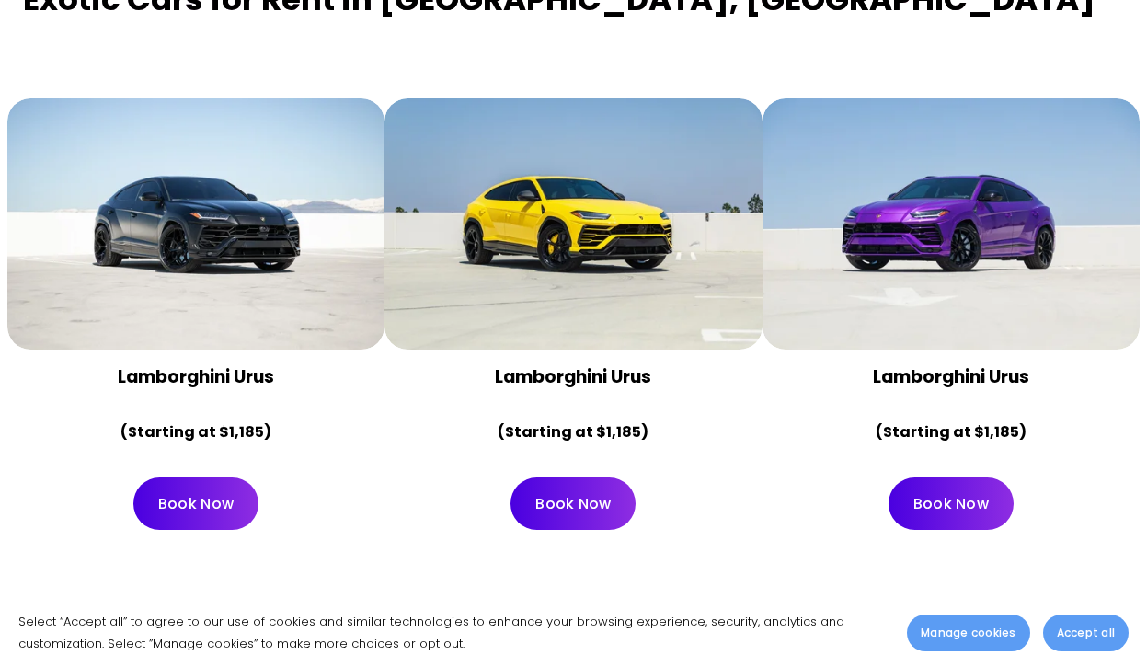
click at [978, 234] on div at bounding box center [950, 224] width 377 height 252
click at [934, 364] on strong "Lamborghini Urus" at bounding box center [951, 376] width 156 height 25
click at [936, 231] on div at bounding box center [950, 224] width 377 height 252
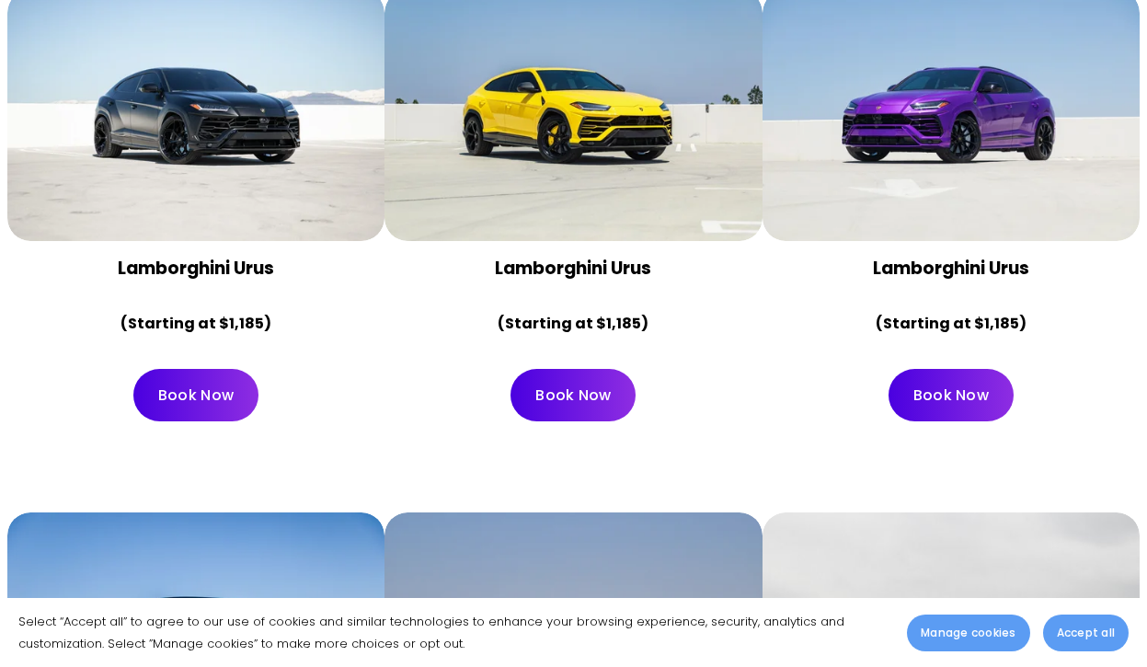
scroll to position [891, 0]
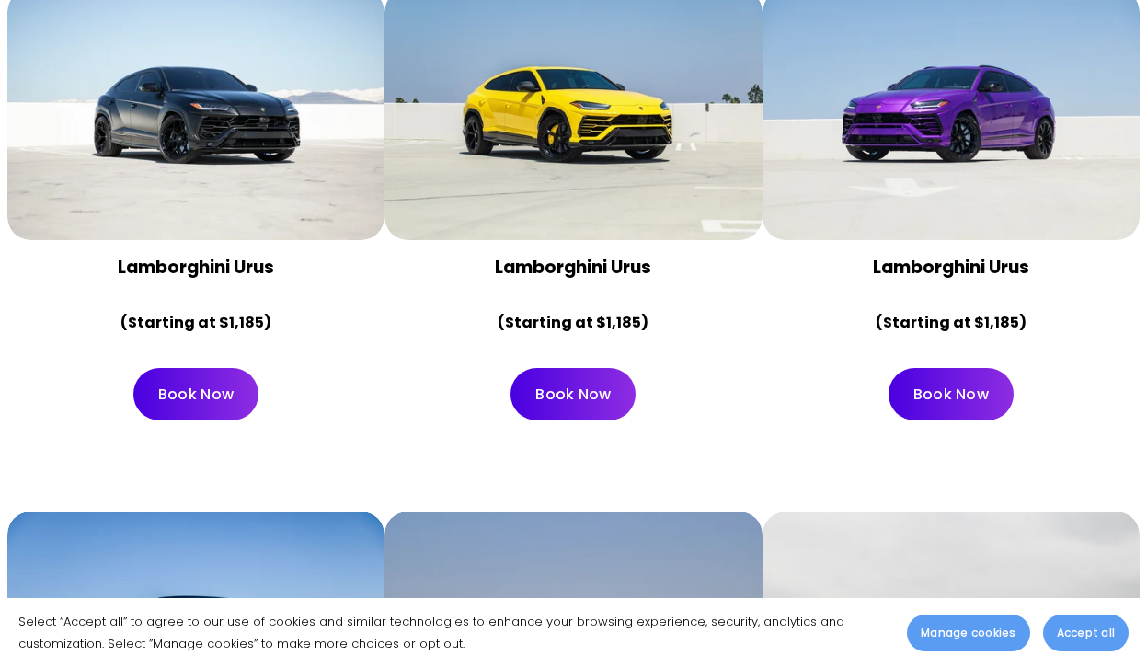
click at [933, 146] on div at bounding box center [950, 115] width 377 height 252
click at [936, 368] on link "Book Now" at bounding box center [950, 394] width 125 height 52
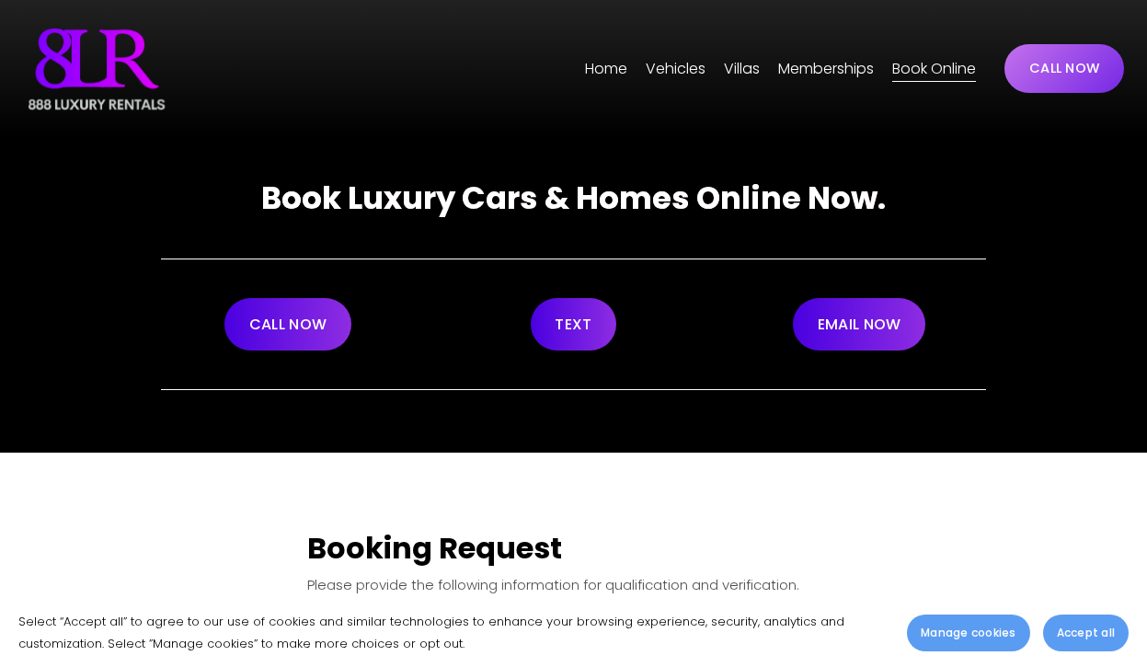
click at [313, 314] on link "CALL NOW" at bounding box center [287, 324] width 127 height 52
click at [597, 318] on link "TEXT" at bounding box center [574, 324] width 86 height 52
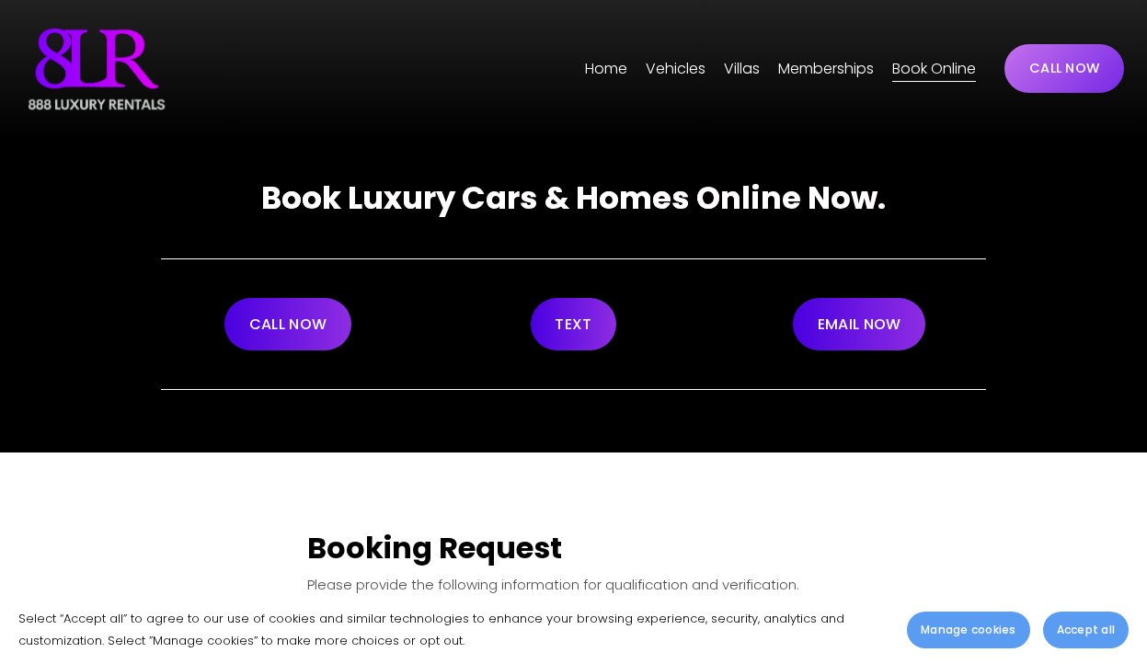
click at [684, 67] on span "Vehicles" at bounding box center [676, 69] width 60 height 27
click at [0, 0] on span "[GEOGRAPHIC_DATA]" at bounding box center [0, 0] width 0 height 0
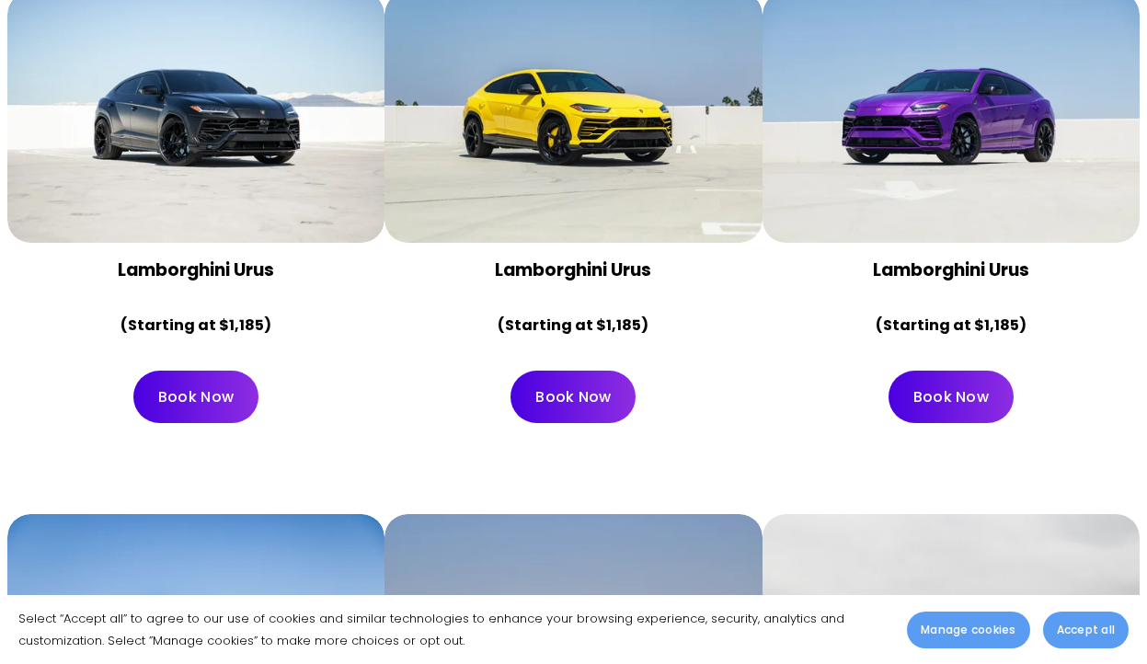
scroll to position [862, 0]
